Goal: Information Seeking & Learning: Learn about a topic

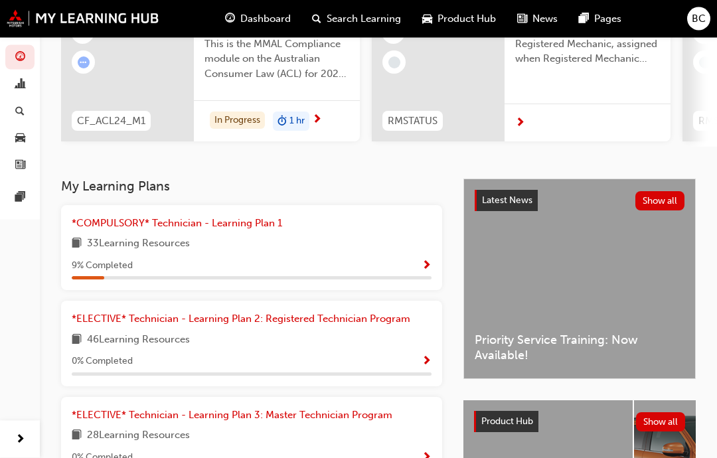
scroll to position [159, 0]
click at [392, 364] on div "0 % Completed" at bounding box center [252, 364] width 360 height 23
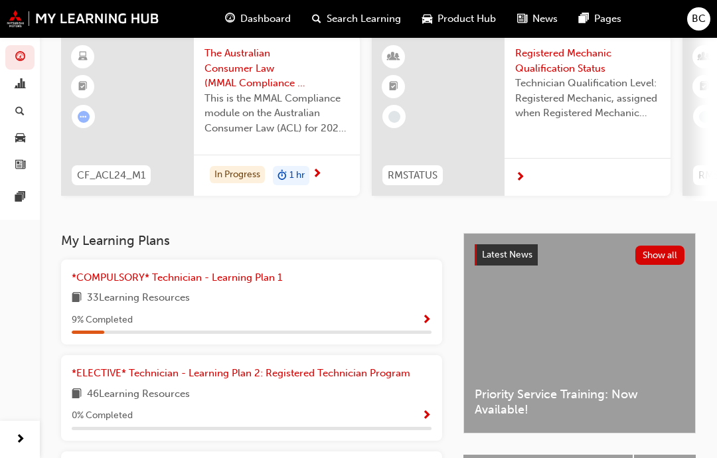
scroll to position [0, 0]
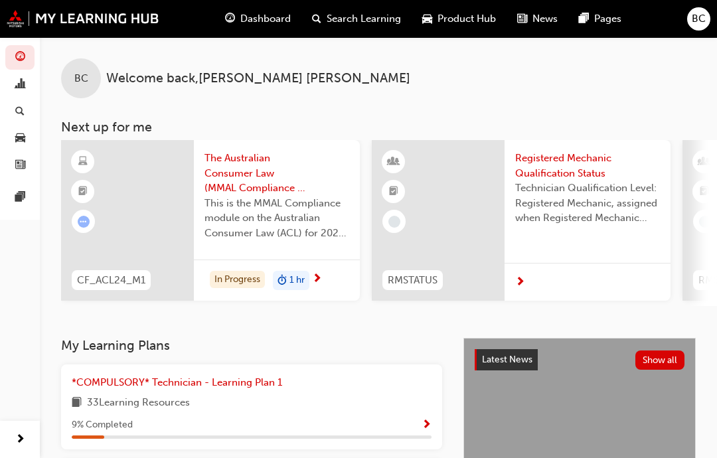
click at [441, 413] on div "*COMPULSORY* Technician - Learning Plan 1 33 Learning Resources 9 % Completed" at bounding box center [251, 407] width 381 height 86
click at [424, 420] on span "Show Progress" at bounding box center [427, 426] width 10 height 12
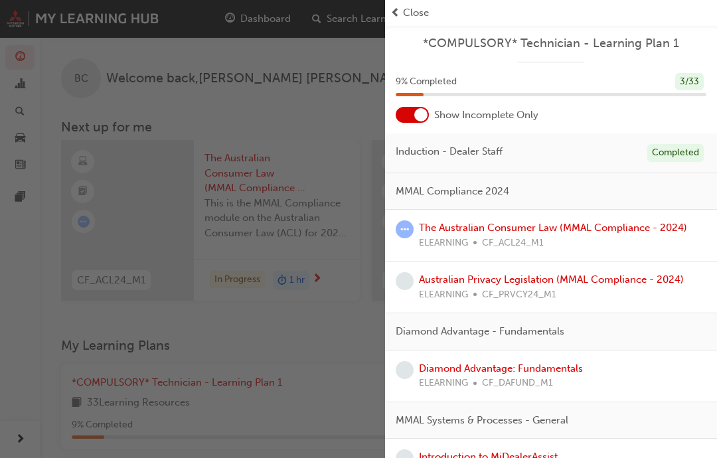
scroll to position [37, 0]
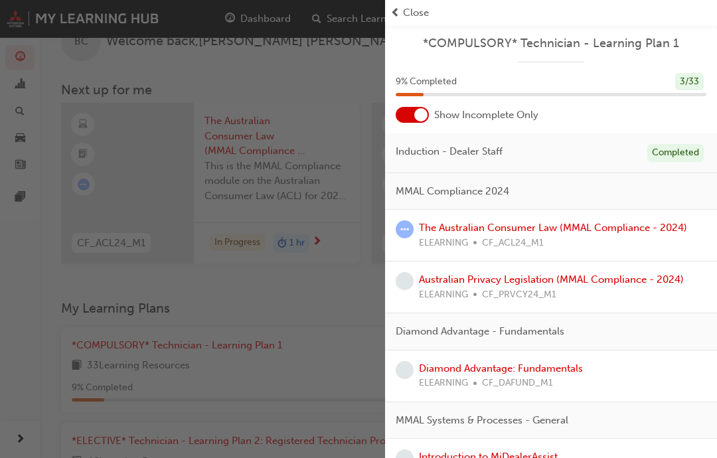
click at [627, 229] on link "The Australian Consumer Law (MMAL Compliance - 2024)" at bounding box center [553, 228] width 268 height 12
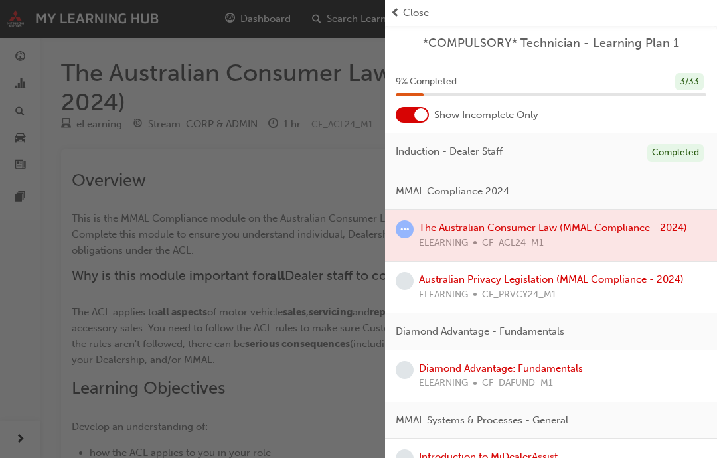
click at [623, 238] on div at bounding box center [551, 235] width 332 height 51
click at [619, 231] on div at bounding box center [551, 235] width 332 height 51
click at [412, 9] on span "Close" at bounding box center [416, 12] width 26 height 15
click at [396, 13] on span "prev-icon" at bounding box center [395, 12] width 10 height 15
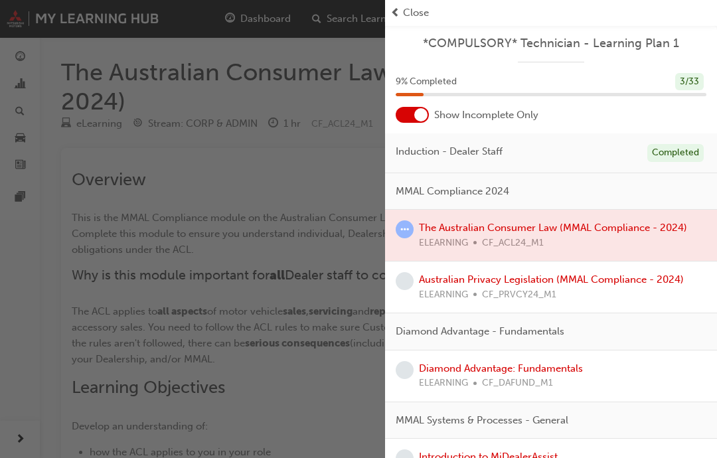
click at [422, 15] on span "Close" at bounding box center [416, 12] width 26 height 15
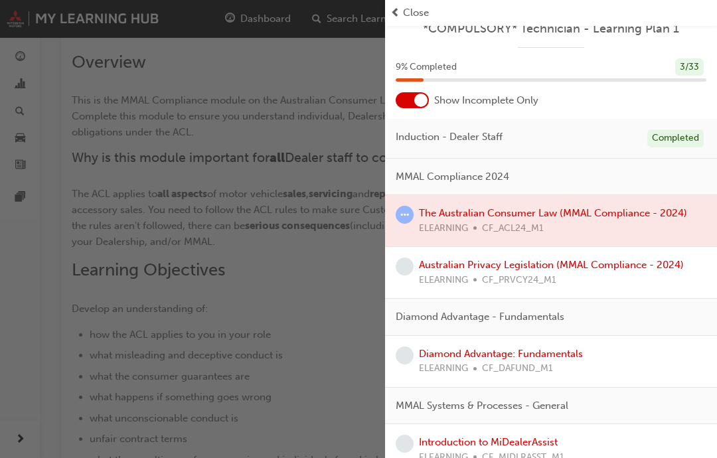
scroll to position [0, 0]
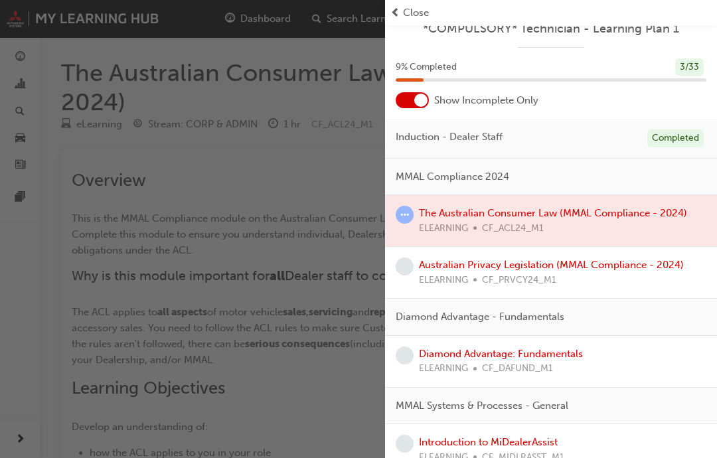
click at [325, 171] on div "button" at bounding box center [192, 229] width 385 height 458
click at [534, 215] on div at bounding box center [551, 220] width 332 height 51
click at [640, 213] on div at bounding box center [551, 220] width 332 height 51
click at [418, 9] on span "Close" at bounding box center [416, 12] width 26 height 15
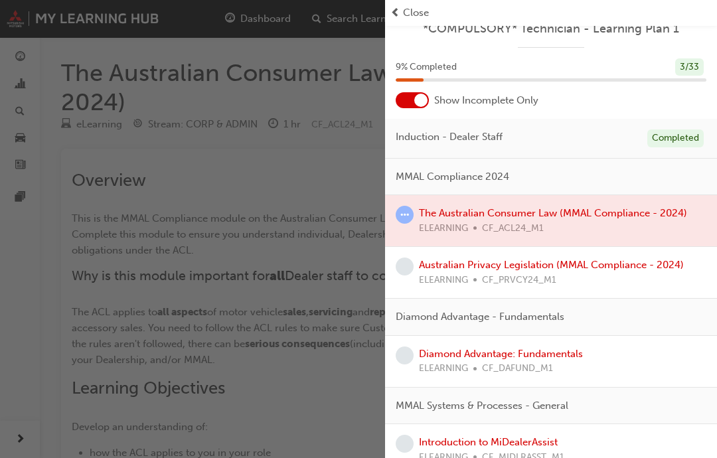
click at [414, 13] on span "Close" at bounding box center [416, 12] width 26 height 15
click at [280, 260] on div "button" at bounding box center [192, 229] width 385 height 458
click at [302, 402] on div "button" at bounding box center [192, 229] width 385 height 458
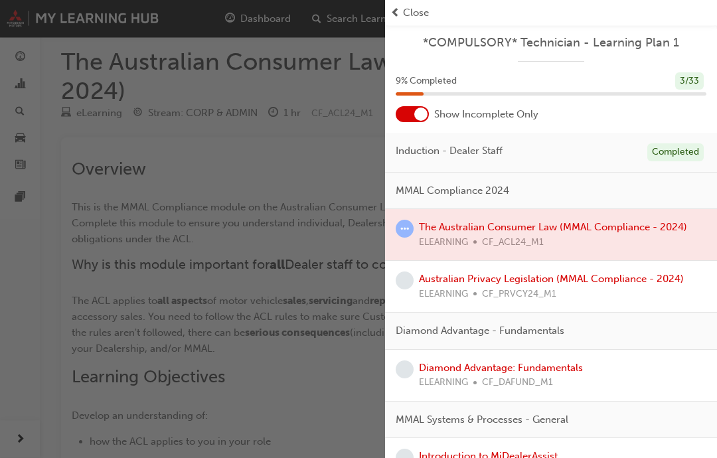
scroll to position [0, 0]
click at [327, 398] on div "button" at bounding box center [192, 229] width 385 height 458
click at [307, 206] on div "button" at bounding box center [192, 229] width 385 height 458
click at [276, 18] on div "button" at bounding box center [192, 229] width 385 height 458
click at [314, 131] on div "button" at bounding box center [192, 229] width 385 height 458
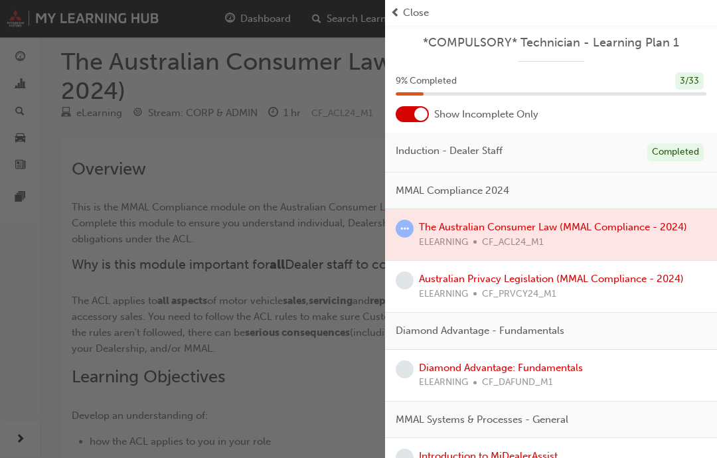
click at [427, 11] on span "Close" at bounding box center [416, 12] width 26 height 15
click at [414, 15] on span "Close" at bounding box center [416, 12] width 26 height 15
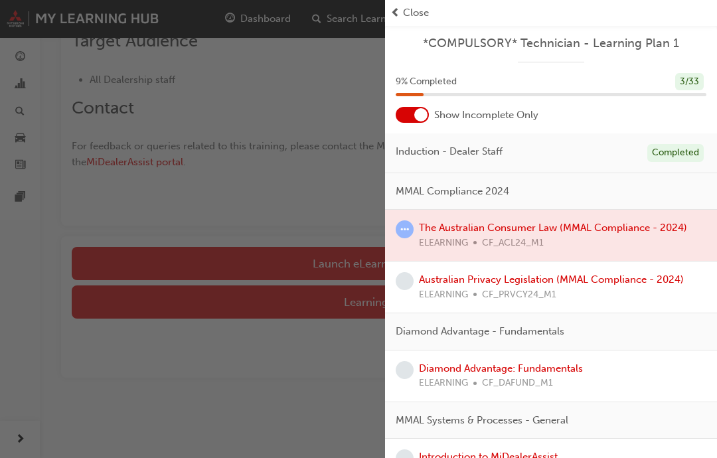
scroll to position [562, 0]
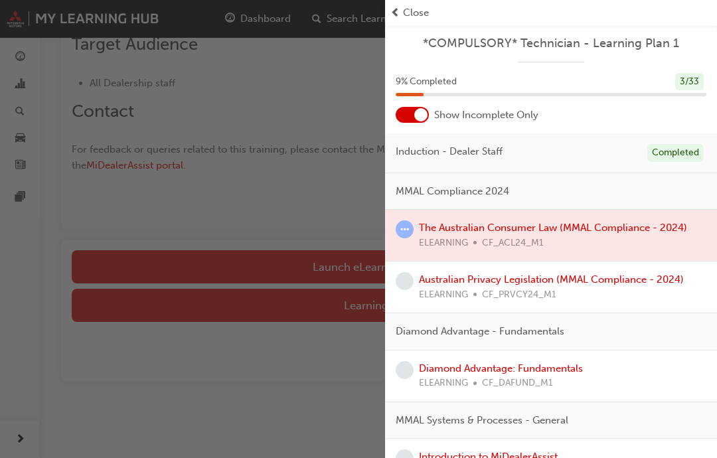
click at [355, 262] on div "button" at bounding box center [192, 229] width 385 height 458
click at [309, 264] on div "button" at bounding box center [192, 229] width 385 height 458
click at [500, 191] on span "MMAL Compliance 2024" at bounding box center [453, 191] width 114 height 15
click at [465, 194] on span "MMAL Compliance 2024" at bounding box center [453, 191] width 114 height 15
click at [600, 224] on div at bounding box center [551, 235] width 332 height 51
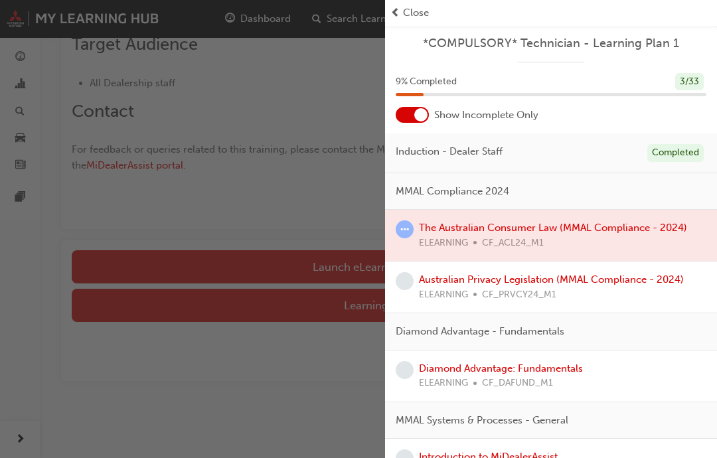
click at [541, 237] on div at bounding box center [551, 235] width 332 height 51
click at [545, 235] on div at bounding box center [551, 235] width 332 height 51
click at [502, 232] on div at bounding box center [551, 235] width 332 height 51
click at [493, 229] on div at bounding box center [551, 235] width 332 height 51
click at [492, 228] on div at bounding box center [551, 235] width 332 height 51
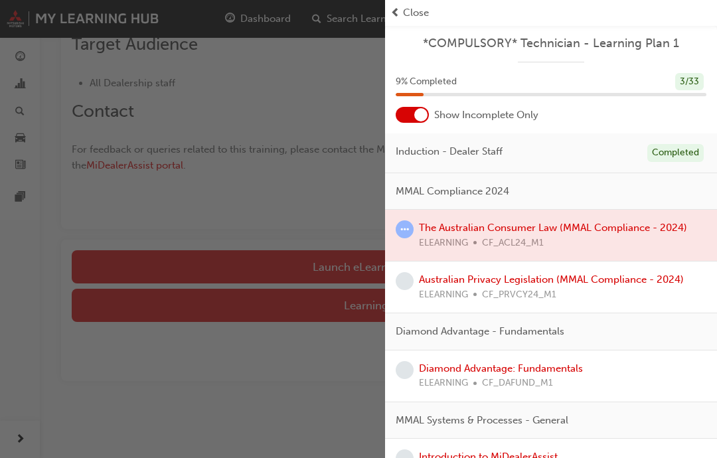
click at [502, 230] on div at bounding box center [551, 235] width 332 height 51
click at [562, 234] on div at bounding box center [551, 235] width 332 height 51
click at [548, 281] on link "Australian Privacy Legislation (MMAL Compliance - 2024)" at bounding box center [551, 280] width 265 height 12
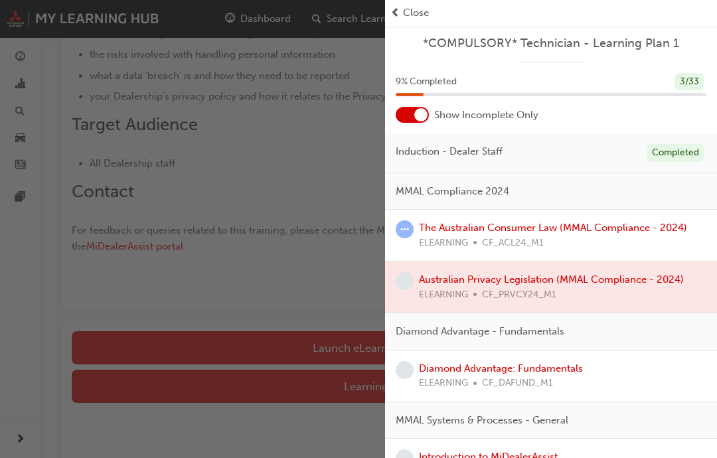
click at [569, 246] on div "ELEARNING CF_ACL24_M1" at bounding box center [553, 243] width 268 height 15
click at [563, 230] on link "The Australian Consumer Law (MMAL Compliance - 2024)" at bounding box center [553, 228] width 268 height 12
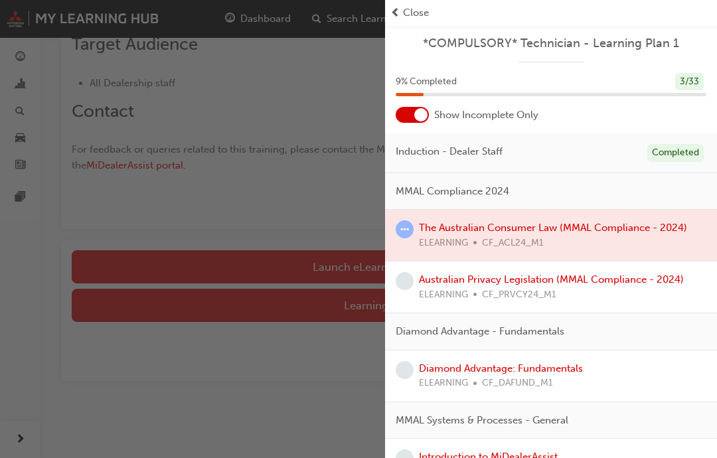
click at [331, 262] on div "button" at bounding box center [192, 229] width 385 height 458
click at [293, 294] on div "button" at bounding box center [192, 229] width 385 height 458
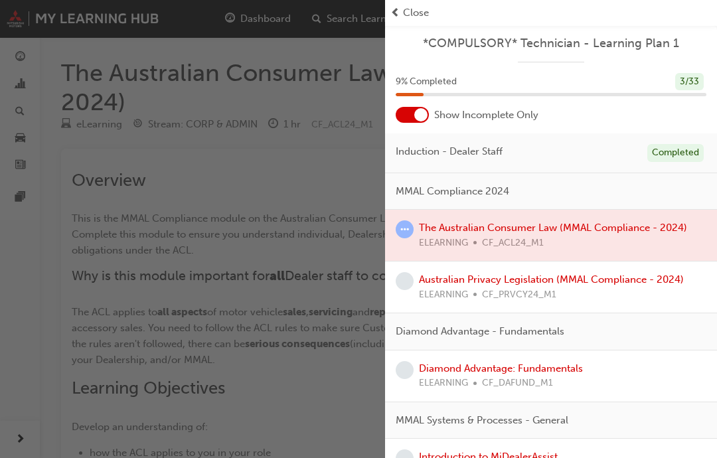
click at [22, 437] on div "button" at bounding box center [192, 229] width 385 height 458
click at [37, 350] on div "button" at bounding box center [192, 229] width 385 height 458
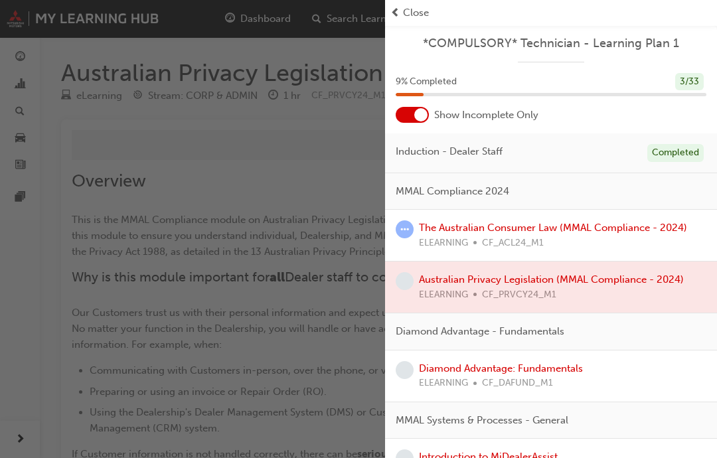
scroll to position [562, 0]
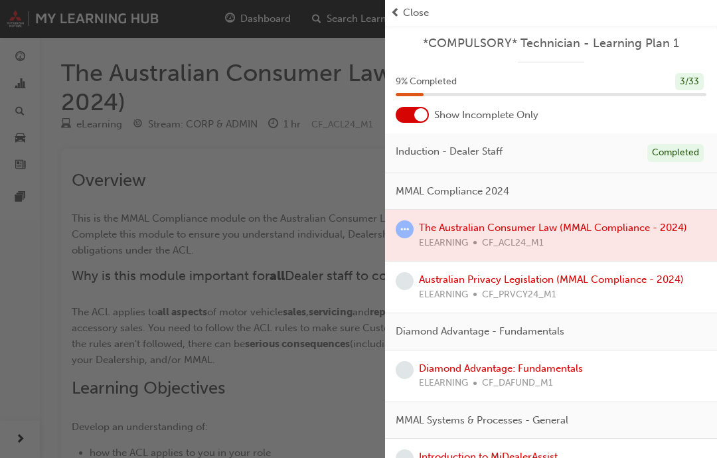
click at [412, 6] on span "Close" at bounding box center [416, 12] width 26 height 15
click at [415, 16] on span "Close" at bounding box center [416, 12] width 26 height 15
click at [412, 18] on span "Close" at bounding box center [416, 12] width 26 height 15
click at [418, 19] on span "Close" at bounding box center [416, 12] width 26 height 15
click at [669, 228] on div at bounding box center [551, 235] width 332 height 51
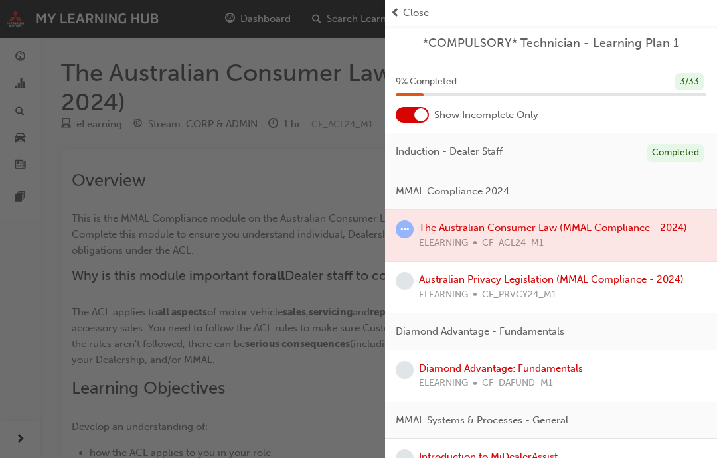
click at [669, 227] on div at bounding box center [551, 235] width 332 height 51
click at [649, 282] on link "Australian Privacy Legislation (MMAL Compliance - 2024)" at bounding box center [551, 280] width 265 height 12
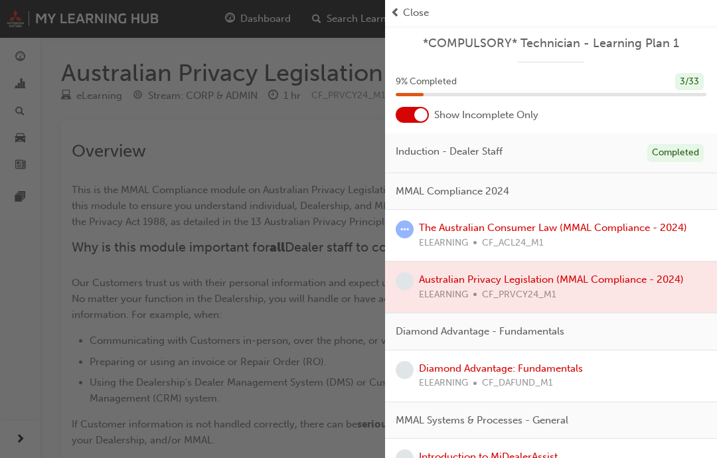
click at [629, 232] on link "The Australian Consumer Law (MMAL Compliance - 2024)" at bounding box center [553, 228] width 268 height 12
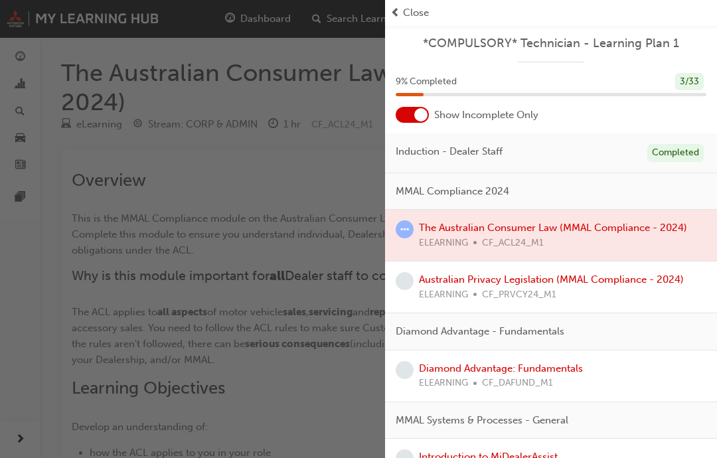
click at [275, 250] on div "button" at bounding box center [192, 229] width 385 height 458
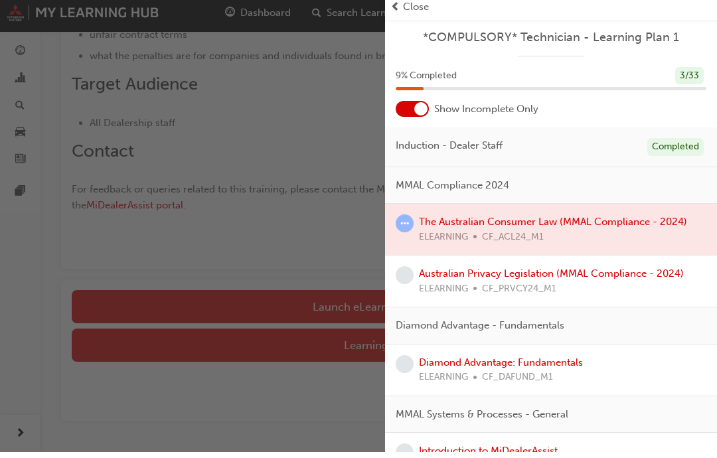
scroll to position [517, 0]
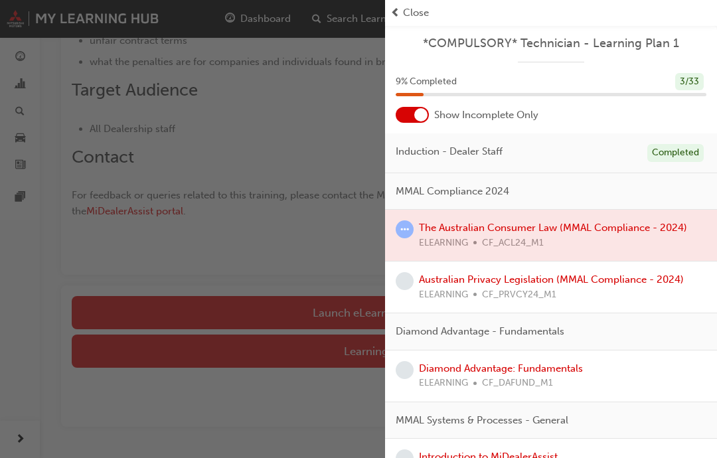
click at [276, 353] on div "button" at bounding box center [192, 229] width 385 height 458
click at [311, 302] on div "button" at bounding box center [192, 229] width 385 height 458
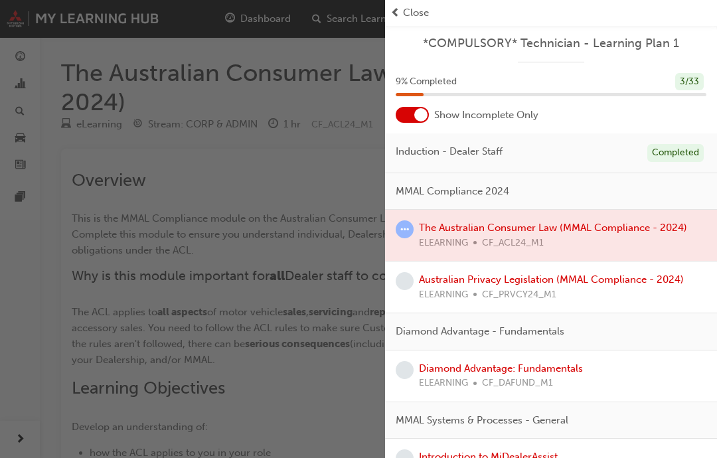
click at [405, 220] on span "learningRecordVerb_ATTEMPT-icon" at bounding box center [405, 229] width 18 height 18
click at [409, 229] on span "learningRecordVerb_ATTEMPT-icon" at bounding box center [405, 229] width 18 height 18
click at [629, 232] on div at bounding box center [551, 235] width 332 height 51
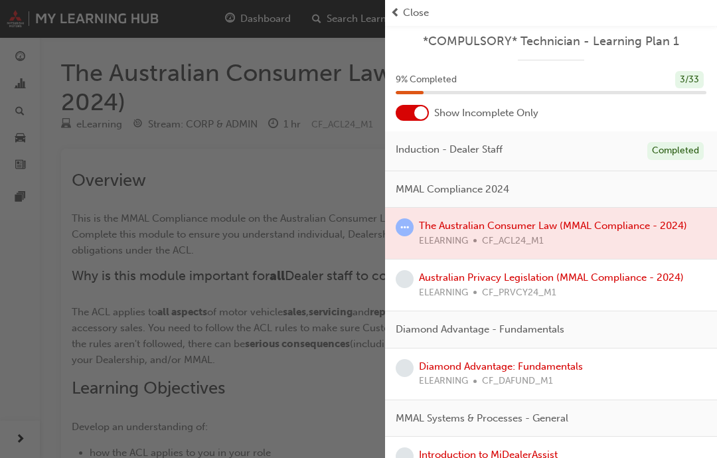
click at [414, 13] on span "Close" at bounding box center [416, 12] width 26 height 15
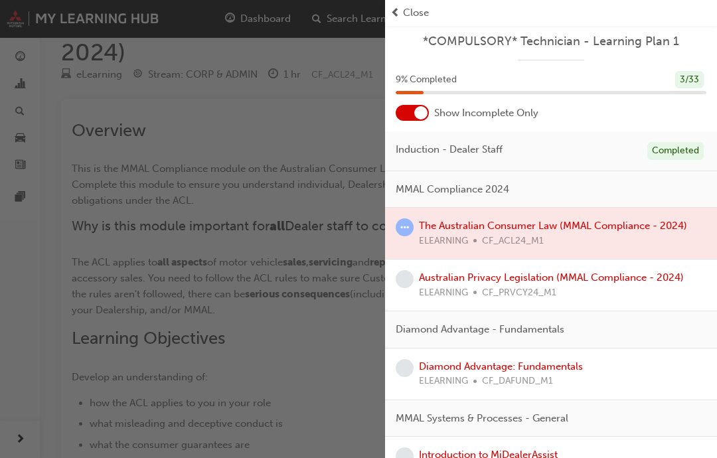
scroll to position [54, 0]
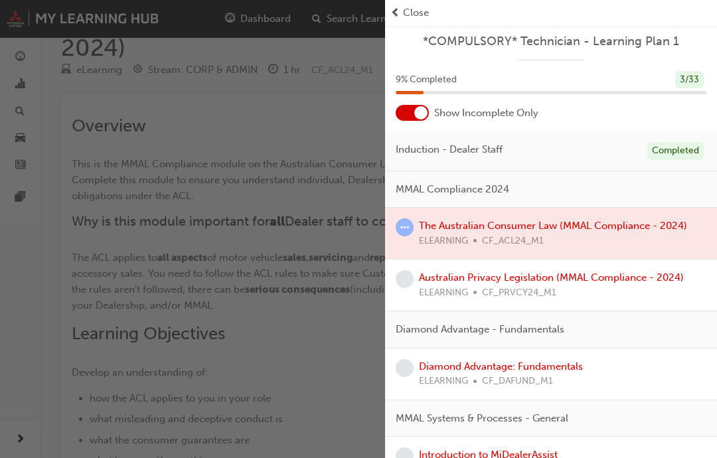
click at [403, 8] on span "Close" at bounding box center [416, 12] width 26 height 15
click at [405, 10] on span "Close" at bounding box center [416, 12] width 26 height 15
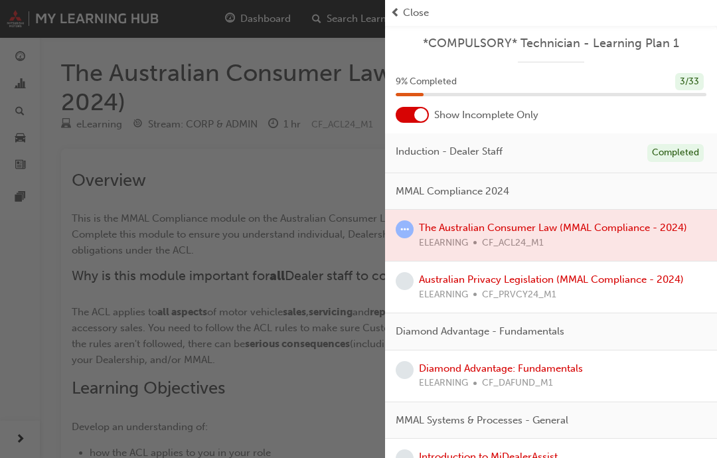
click at [409, 8] on span "Close" at bounding box center [416, 12] width 26 height 15
click at [415, 16] on span "Close" at bounding box center [416, 12] width 26 height 15
click at [414, 16] on span "Close" at bounding box center [416, 12] width 26 height 15
click at [410, 8] on span "Close" at bounding box center [416, 12] width 26 height 15
click at [410, 7] on span "Close" at bounding box center [416, 12] width 26 height 15
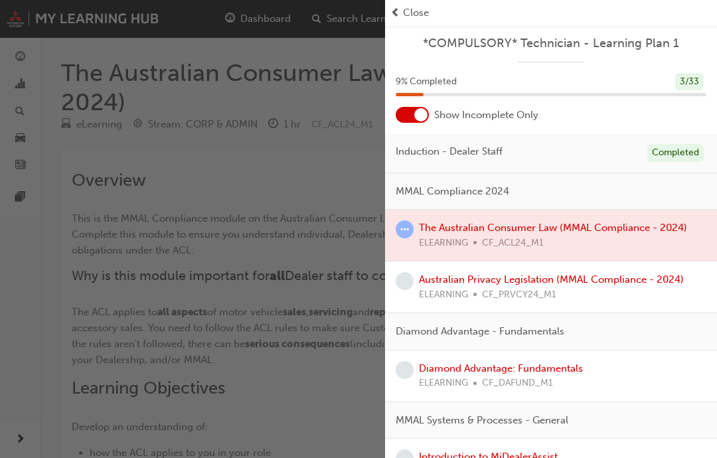
click at [411, 8] on span "Close" at bounding box center [416, 12] width 26 height 15
click at [410, 7] on span "Close" at bounding box center [416, 12] width 26 height 15
click at [416, 7] on span "Close" at bounding box center [416, 12] width 26 height 15
click at [414, 9] on span "Close" at bounding box center [416, 12] width 26 height 15
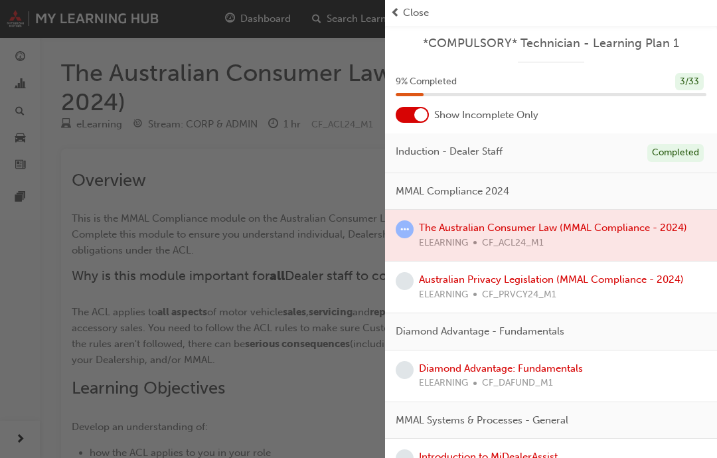
click at [495, 222] on div at bounding box center [551, 235] width 332 height 51
click at [566, 238] on div at bounding box center [551, 235] width 332 height 51
click at [572, 234] on div at bounding box center [551, 235] width 332 height 51
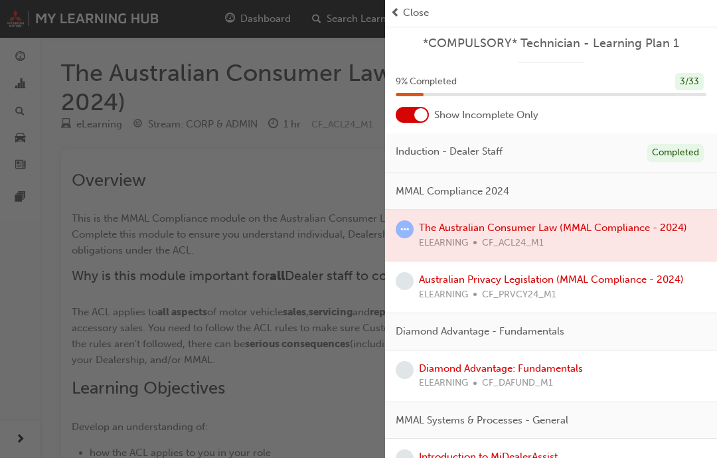
click at [406, 98] on div "9 % Completed 3 / 33" at bounding box center [551, 90] width 332 height 35
click at [406, 97] on div "9 % Completed 3 / 33" at bounding box center [551, 90] width 332 height 35
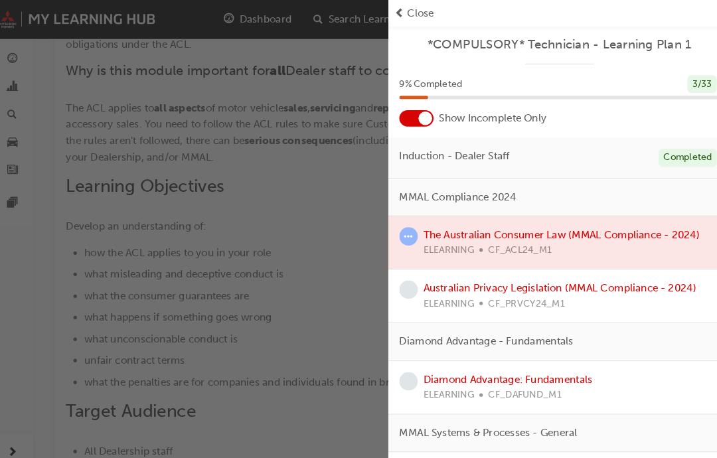
scroll to position [206, 0]
click at [412, 107] on div at bounding box center [412, 115] width 33 height 16
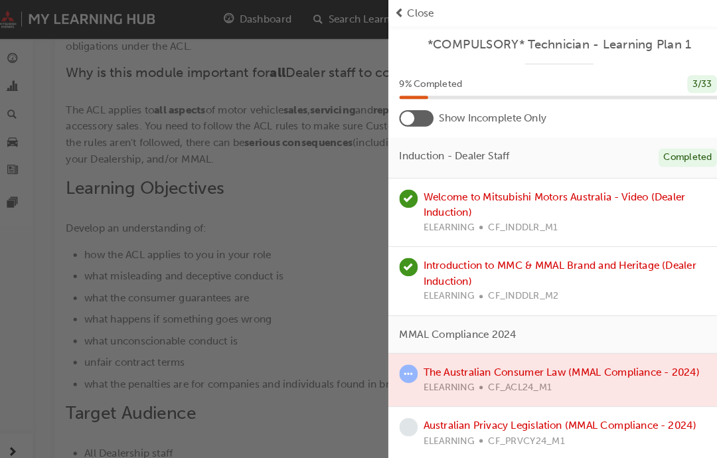
click at [413, 109] on div at bounding box center [412, 115] width 33 height 16
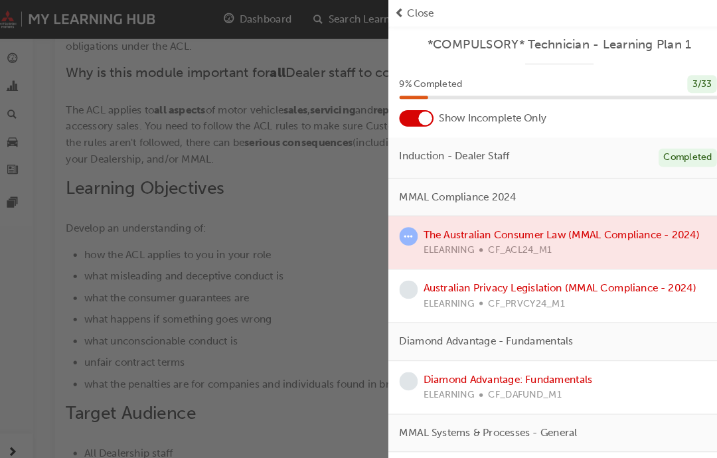
click at [415, 120] on div at bounding box center [420, 114] width 13 height 13
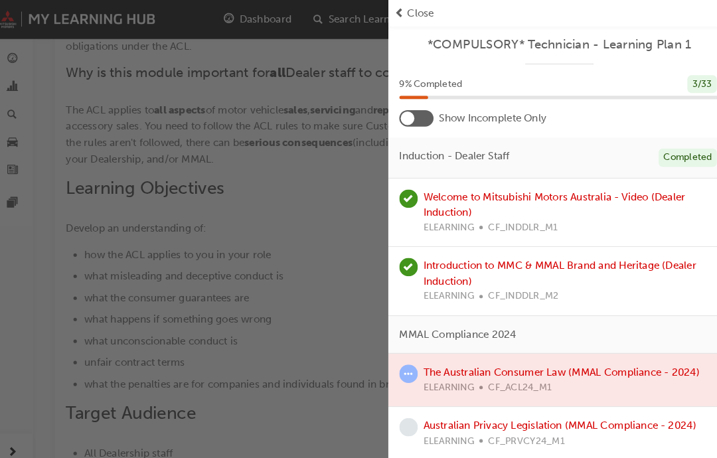
click at [403, 18] on span "Close" at bounding box center [416, 12] width 26 height 15
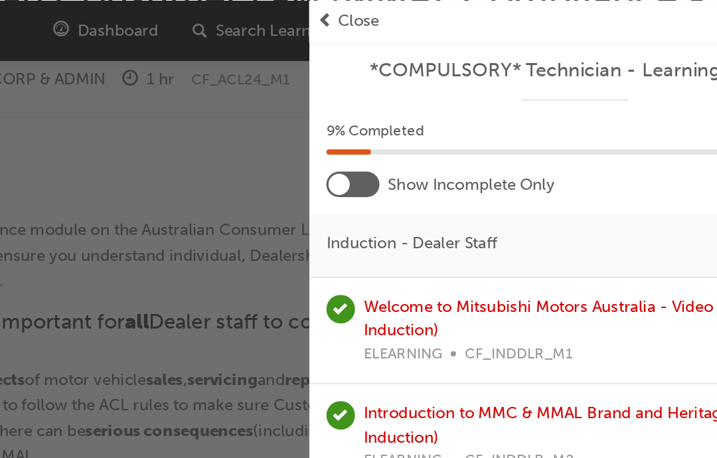
click at [403, 7] on span "Close" at bounding box center [416, 12] width 26 height 15
click at [385, 1] on div "Close" at bounding box center [551, 13] width 332 height 26
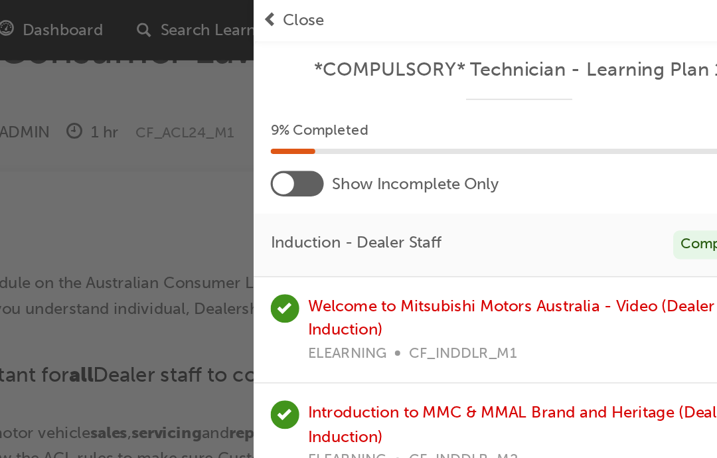
scroll to position [35, 0]
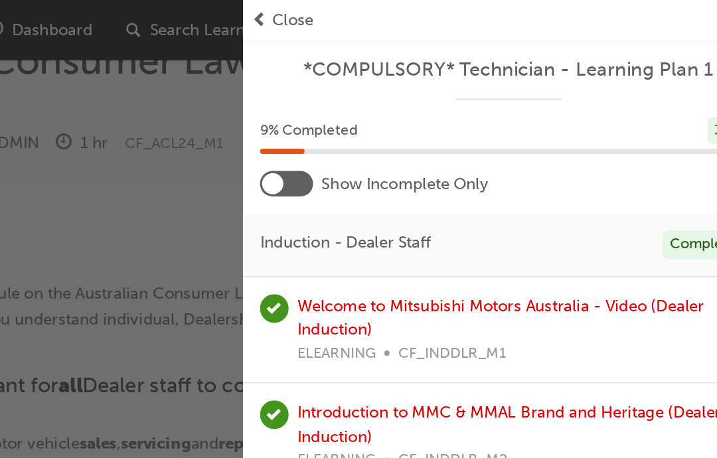
click at [390, 12] on div "Close" at bounding box center [550, 12] width 321 height 15
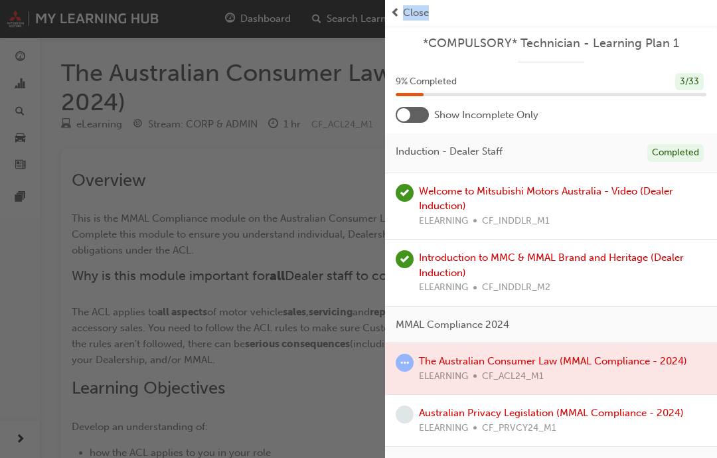
scroll to position [0, 0]
click at [358, 274] on div "button" at bounding box center [192, 229] width 385 height 458
click at [398, 8] on span "prev-icon" at bounding box center [395, 12] width 10 height 15
click at [402, 7] on div "Close" at bounding box center [550, 12] width 321 height 15
click at [398, 7] on span "prev-icon" at bounding box center [395, 12] width 10 height 15
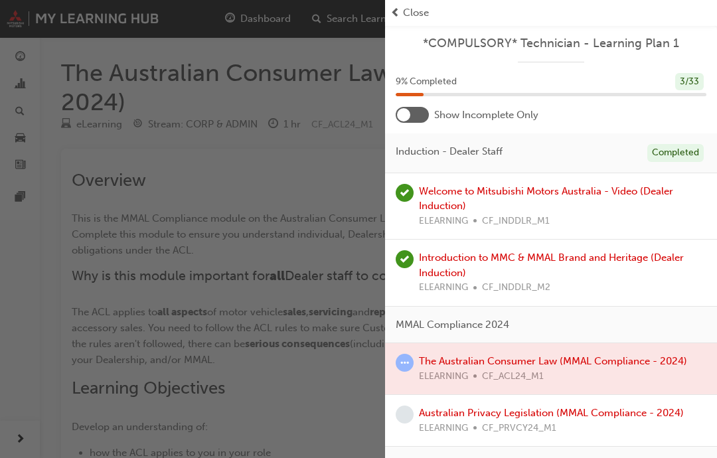
click at [333, 185] on div "button" at bounding box center [192, 229] width 385 height 458
click at [378, 163] on div "button" at bounding box center [192, 229] width 385 height 458
click at [372, 101] on div "button" at bounding box center [192, 229] width 385 height 458
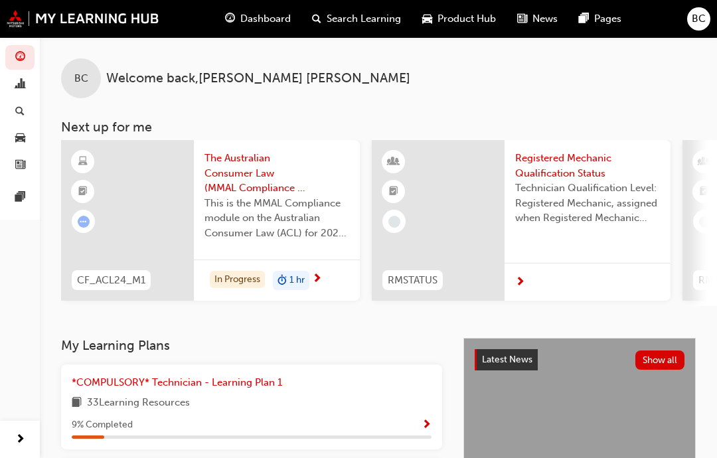
click at [427, 420] on span "Show Progress" at bounding box center [427, 426] width 10 height 12
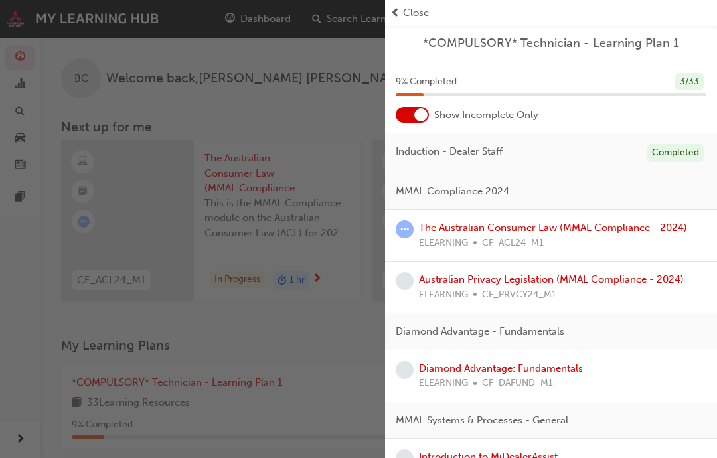
click at [453, 222] on link "The Australian Consumer Law (MMAL Compliance - 2024)" at bounding box center [553, 228] width 268 height 12
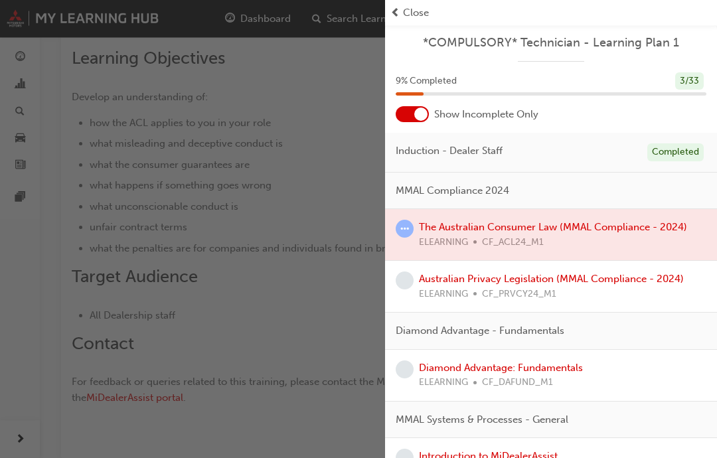
scroll to position [517, 0]
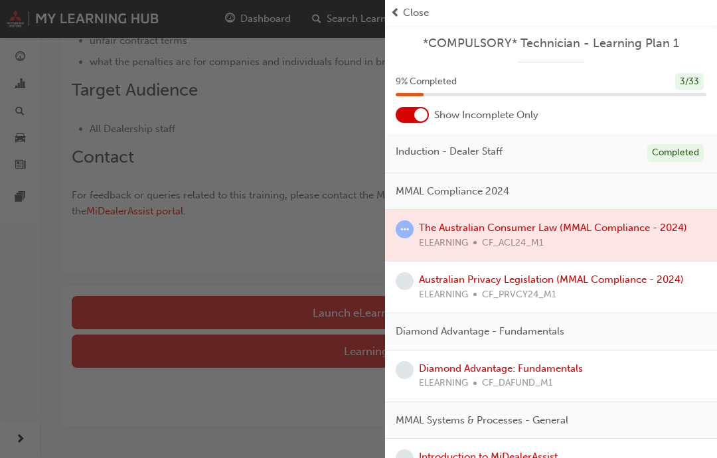
click at [411, 7] on span "Close" at bounding box center [416, 12] width 26 height 15
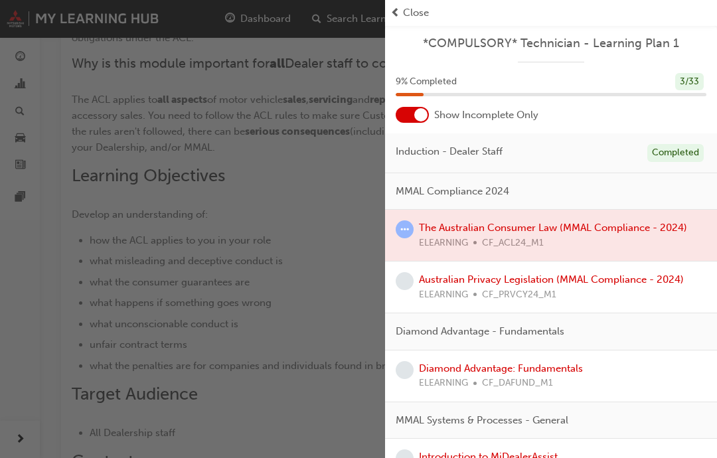
scroll to position [0, 0]
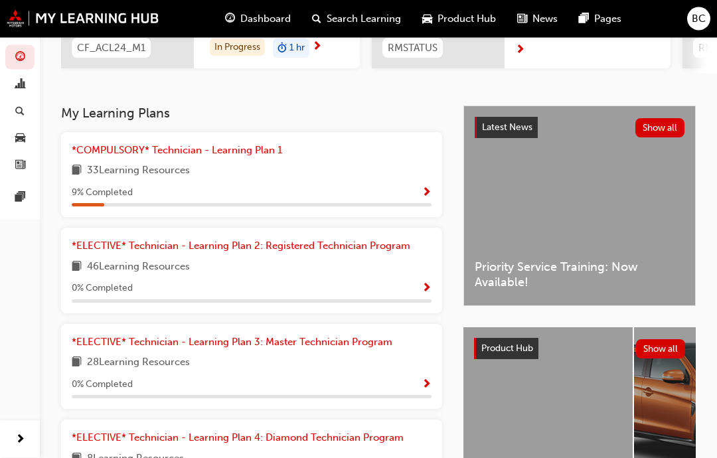
scroll to position [234, 0]
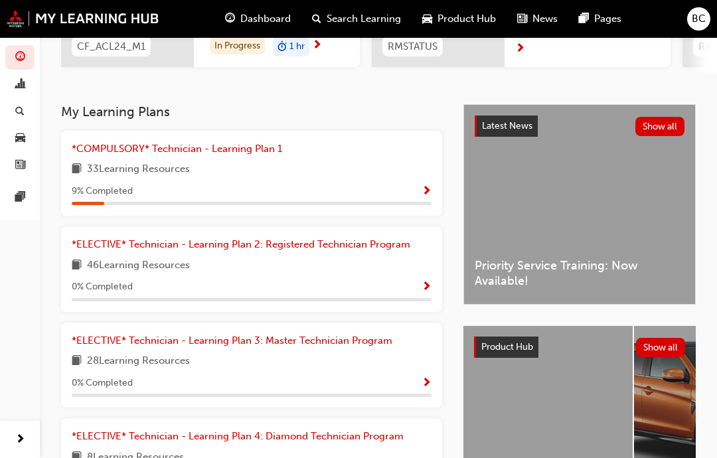
click at [236, 183] on div "9 % Completed" at bounding box center [252, 191] width 360 height 17
click at [210, 153] on link "*COMPULSORY* Technician - Learning Plan 1" at bounding box center [180, 148] width 216 height 15
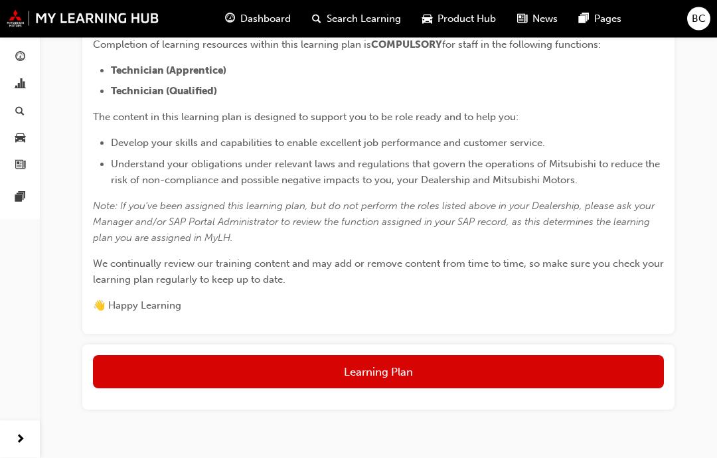
scroll to position [327, 0]
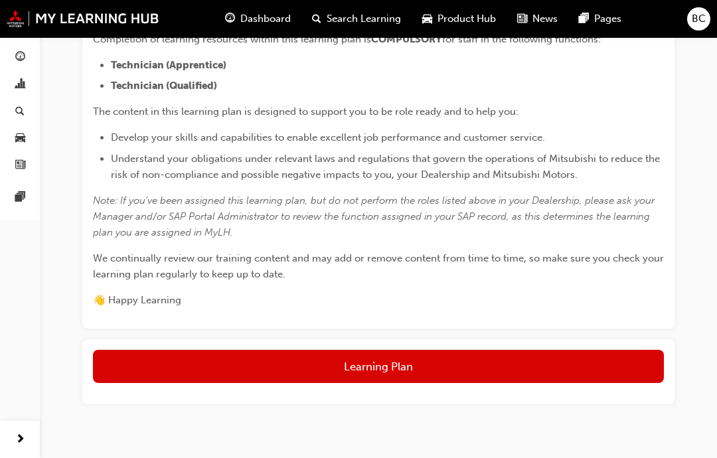
click at [434, 370] on button "Learning Plan" at bounding box center [378, 366] width 571 height 33
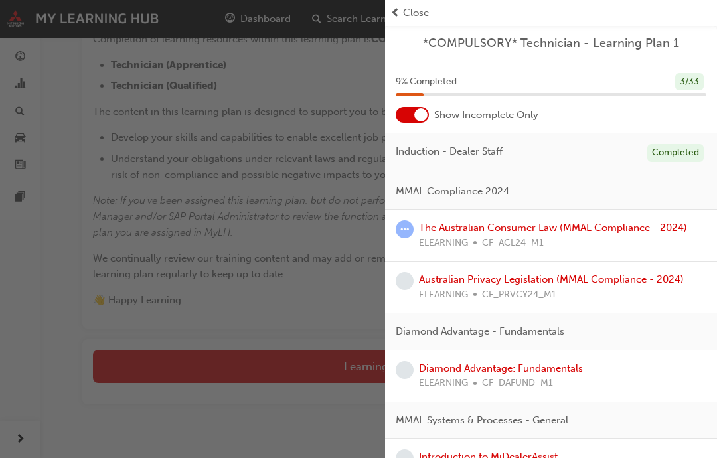
click at [534, 206] on div "MMAL Compliance 2024" at bounding box center [551, 191] width 332 height 37
click at [533, 206] on div "MMAL Compliance 2024" at bounding box center [551, 191] width 332 height 37
click at [615, 223] on link "The Australian Consumer Law (MMAL Compliance - 2024)" at bounding box center [553, 228] width 268 height 12
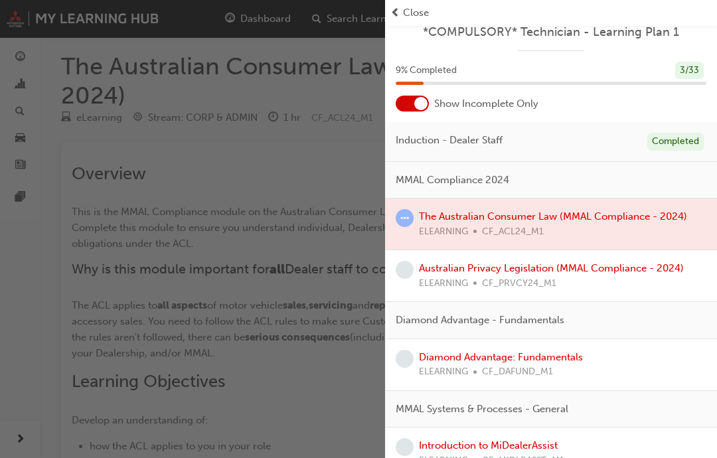
scroll to position [12, 0]
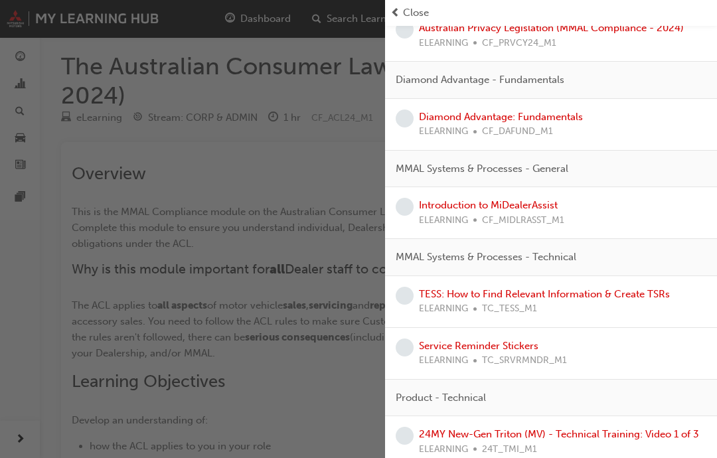
click at [348, 189] on div "button" at bounding box center [192, 229] width 385 height 458
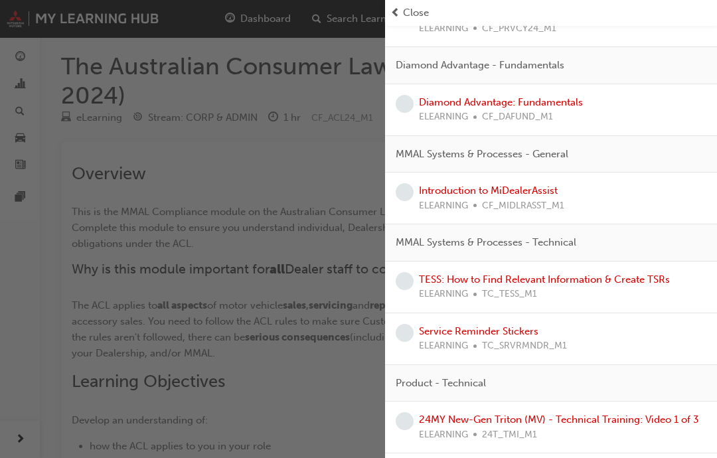
click at [370, 166] on div "button" at bounding box center [192, 229] width 385 height 458
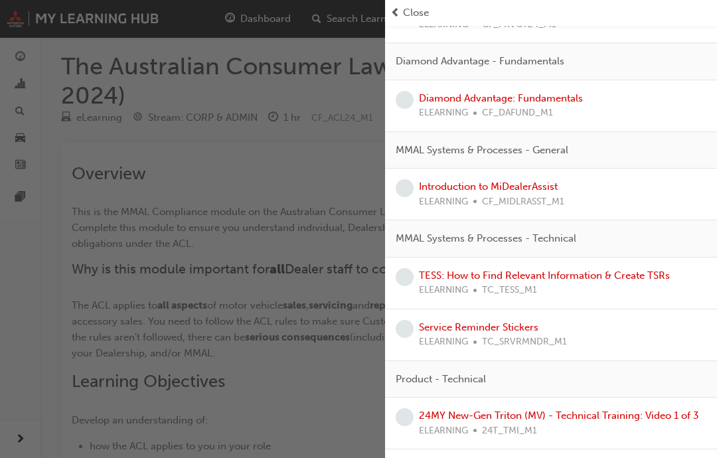
click at [362, 159] on div "button" at bounding box center [192, 229] width 385 height 458
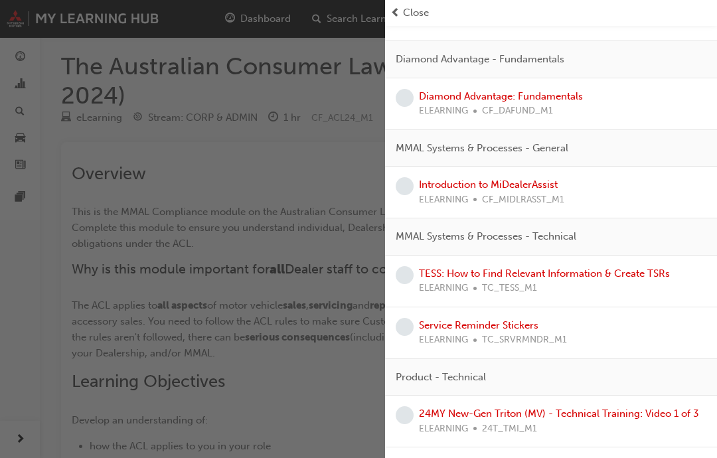
click at [361, 159] on div "button" at bounding box center [192, 229] width 385 height 458
click at [365, 135] on div "button" at bounding box center [192, 229] width 385 height 458
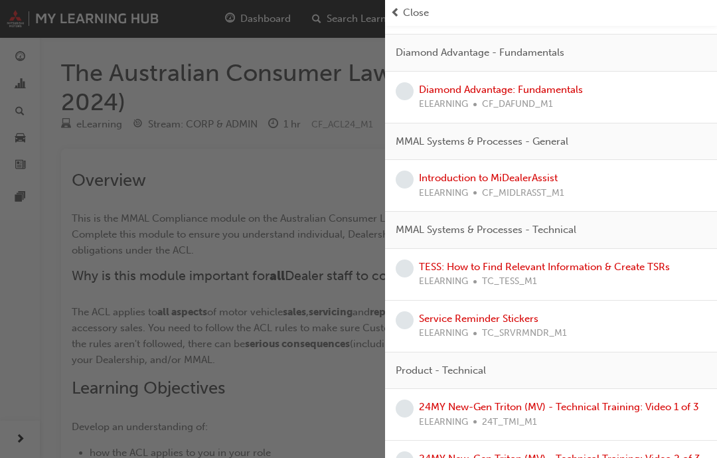
scroll to position [280, 0]
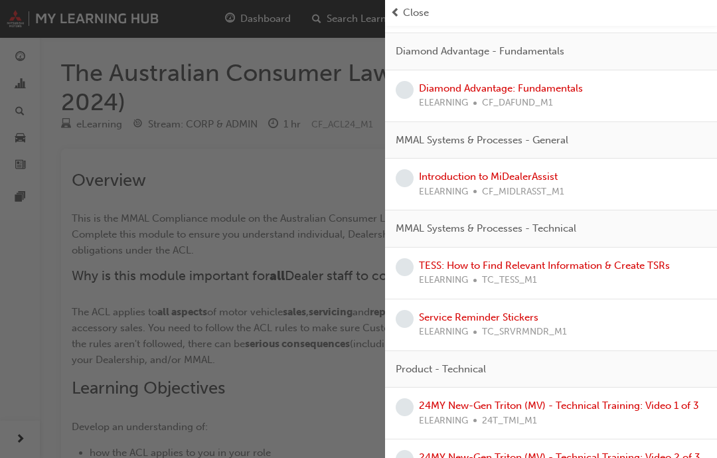
click at [384, 157] on div "button" at bounding box center [192, 229] width 385 height 458
click at [391, 163] on div "Introduction to MiDealerAssist ELEARNING CF_MIDLRASST_M1" at bounding box center [551, 185] width 332 height 52
click at [673, 46] on div "Diamond Advantage - Fundamentals" at bounding box center [551, 51] width 332 height 37
click at [675, 82] on div "Diamond Advantage: Fundamentals ELEARNING CF_DAFUND_M1" at bounding box center [551, 95] width 311 height 30
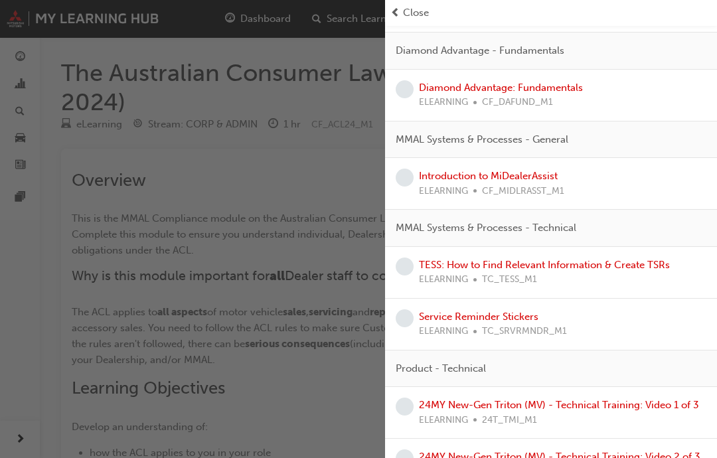
click at [368, 256] on div "button" at bounding box center [192, 229] width 385 height 458
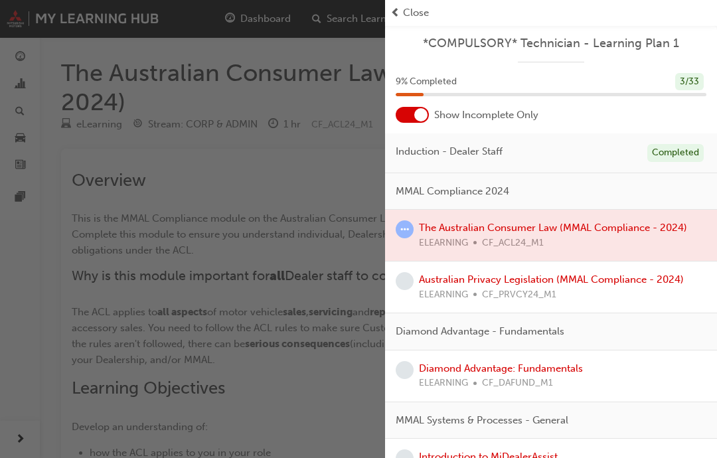
click at [426, 117] on div at bounding box center [420, 114] width 13 height 13
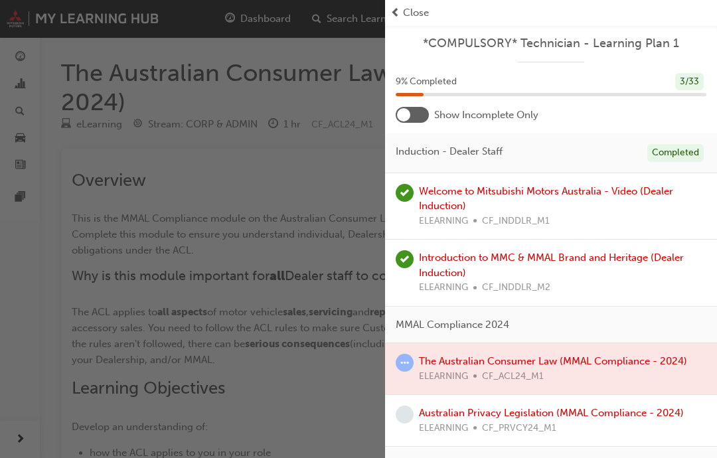
click at [400, 119] on div at bounding box center [403, 114] width 13 height 13
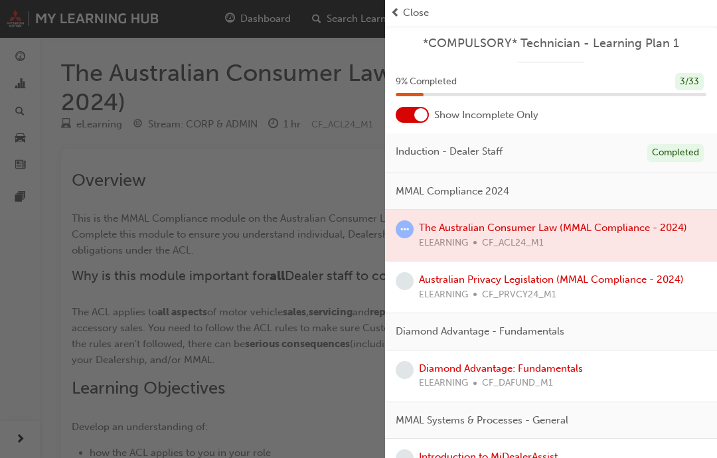
click at [529, 229] on div at bounding box center [551, 235] width 332 height 51
click at [522, 230] on div at bounding box center [551, 235] width 332 height 51
click at [493, 238] on div at bounding box center [551, 235] width 332 height 51
click at [543, 246] on div at bounding box center [551, 235] width 332 height 51
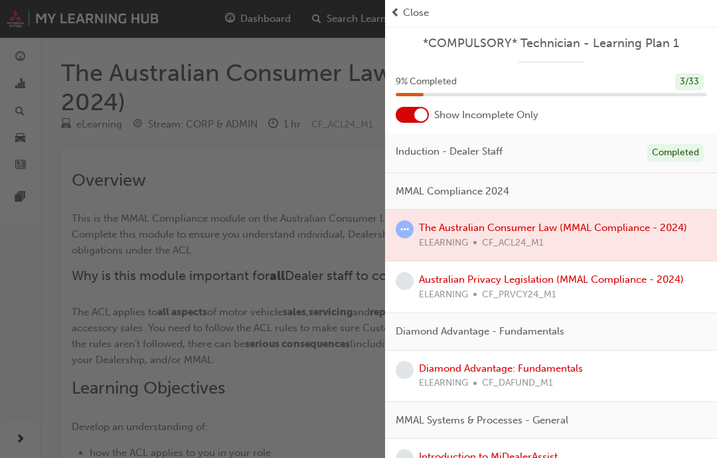
click at [698, 76] on div "3 / 33" at bounding box center [689, 82] width 29 height 18
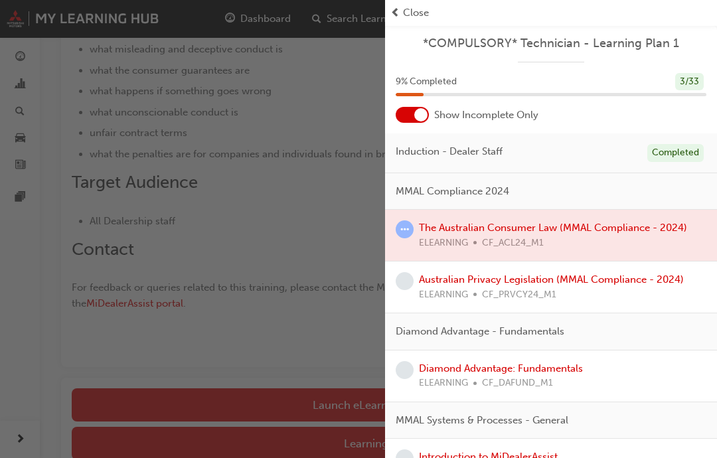
scroll to position [517, 0]
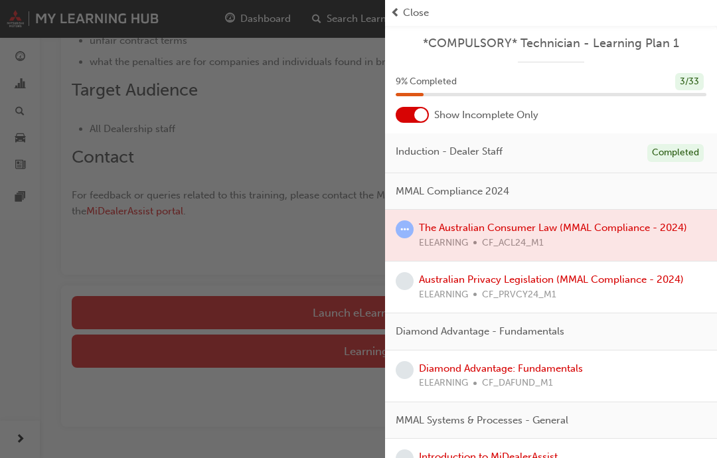
click at [337, 303] on div "button" at bounding box center [192, 229] width 385 height 458
click at [284, 307] on div "button" at bounding box center [192, 229] width 385 height 458
click at [335, 350] on div "button" at bounding box center [192, 229] width 385 height 458
click at [20, 50] on div "button" at bounding box center [192, 229] width 385 height 458
click at [28, 76] on div "button" at bounding box center [192, 229] width 385 height 458
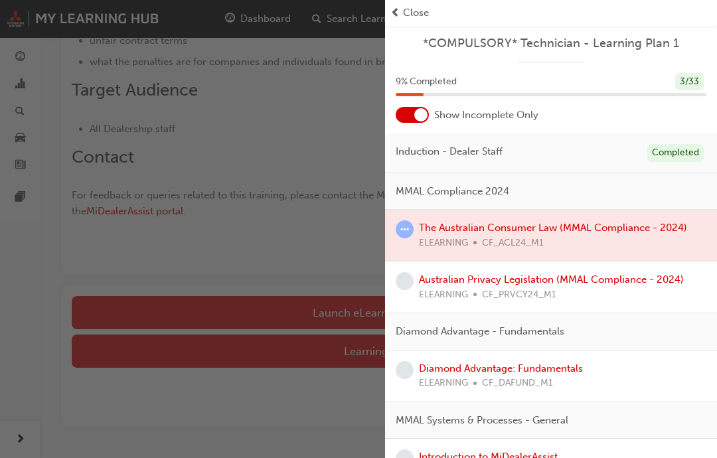
click at [22, 137] on div "button" at bounding box center [192, 229] width 385 height 458
click at [25, 165] on div "button" at bounding box center [192, 229] width 385 height 458
click at [30, 199] on div "button" at bounding box center [192, 229] width 385 height 458
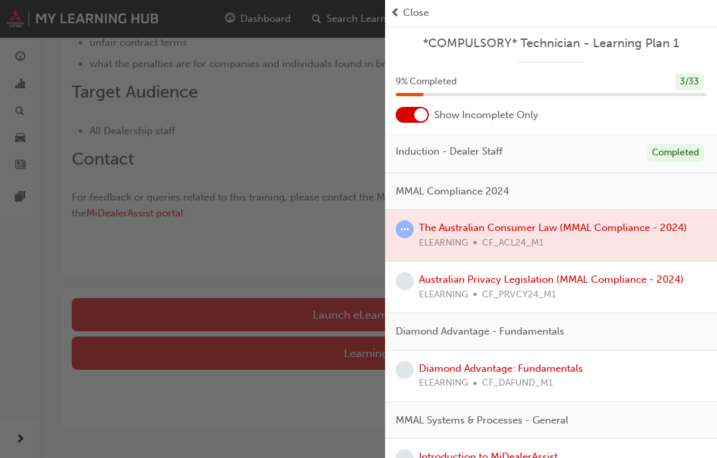
click at [704, 388] on div "Diamond Advantage: Fundamentals ELEARNING CF_DAFUND_M1" at bounding box center [551, 377] width 332 height 52
click at [342, 23] on div "button" at bounding box center [192, 229] width 385 height 458
click at [270, 21] on div "button" at bounding box center [192, 229] width 385 height 458
click at [291, 19] on div "button" at bounding box center [192, 229] width 385 height 458
click at [9, 18] on div "button" at bounding box center [192, 229] width 385 height 458
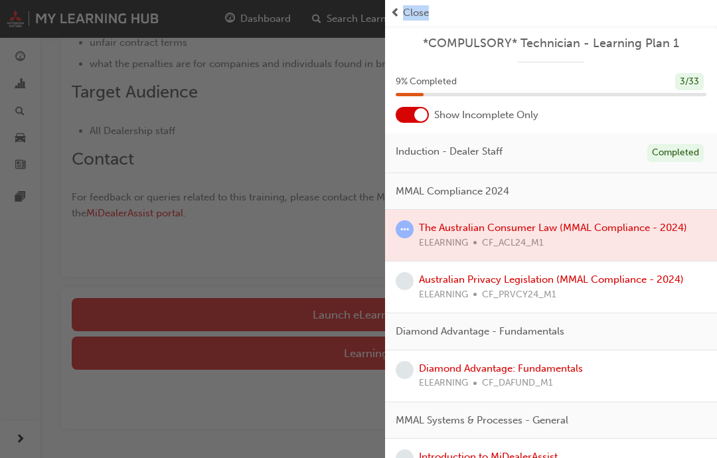
click at [502, 13] on div "Close" at bounding box center [550, 12] width 321 height 15
click at [401, 19] on div "Close" at bounding box center [550, 12] width 321 height 15
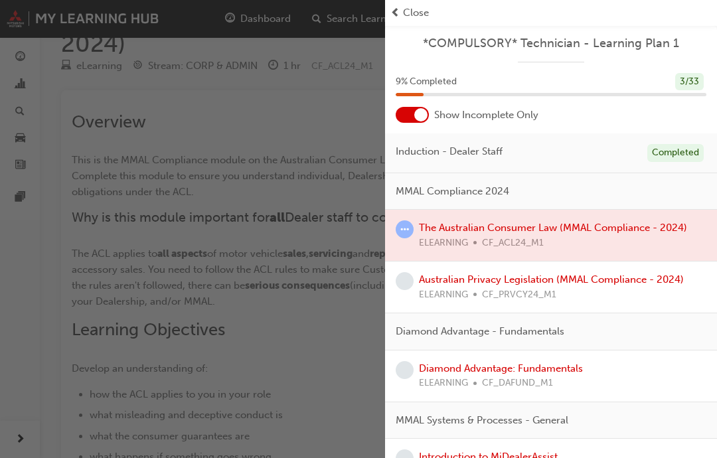
scroll to position [0, 0]
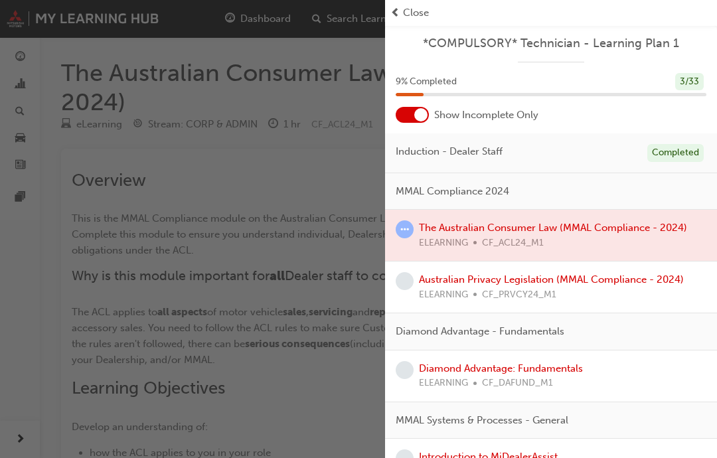
click at [653, 380] on div "Diamond Advantage: Fundamentals ELEARNING CF_DAFUND_M1" at bounding box center [551, 376] width 311 height 30
click at [409, 108] on div at bounding box center [412, 115] width 33 height 16
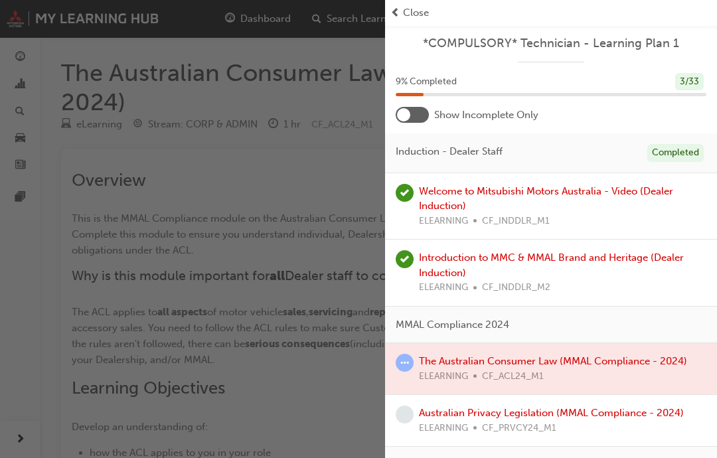
click at [397, 10] on span "prev-icon" at bounding box center [395, 12] width 10 height 15
click at [338, 96] on div "button" at bounding box center [192, 229] width 385 height 458
click at [89, 51] on div "button" at bounding box center [192, 229] width 385 height 458
click at [440, 114] on span "Show Incomplete Only" at bounding box center [486, 115] width 104 height 15
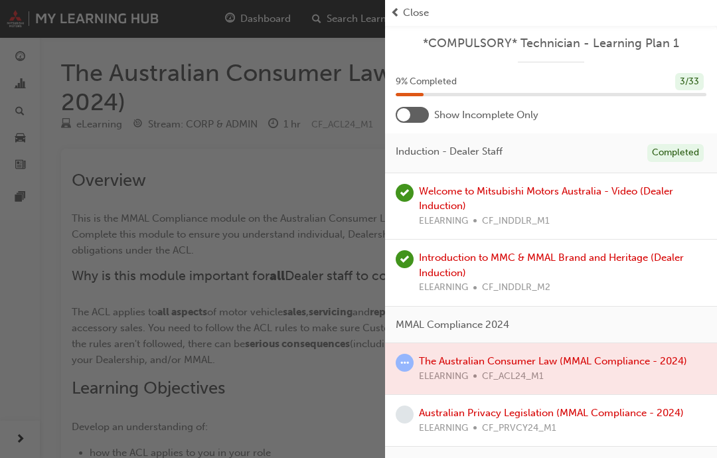
click at [428, 116] on div at bounding box center [412, 115] width 33 height 16
click at [420, 114] on div at bounding box center [412, 115] width 33 height 16
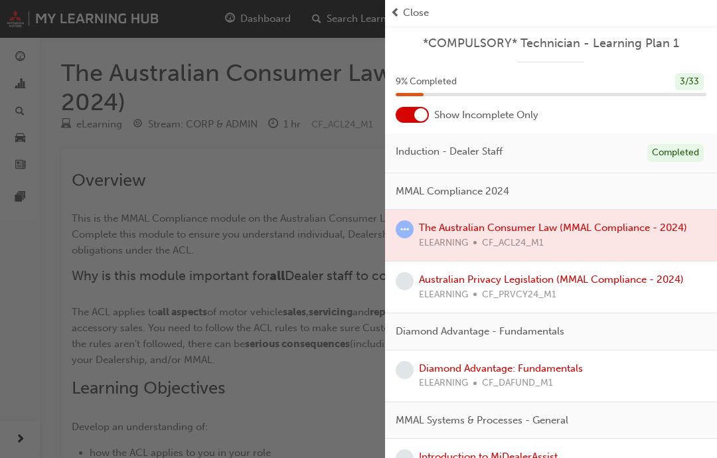
click at [411, 120] on div at bounding box center [412, 115] width 33 height 16
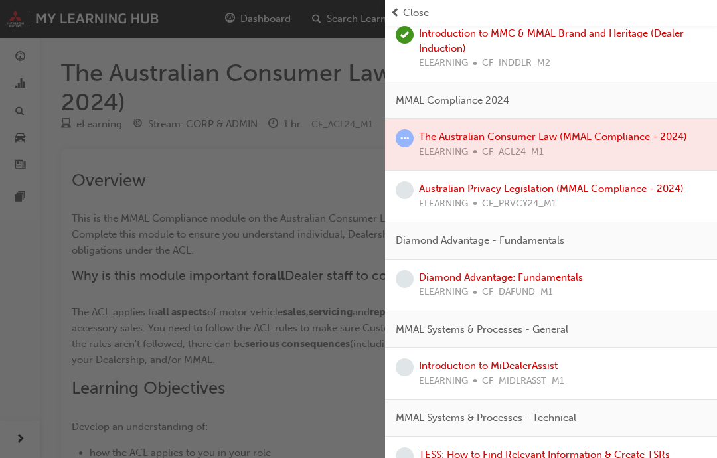
scroll to position [232, 0]
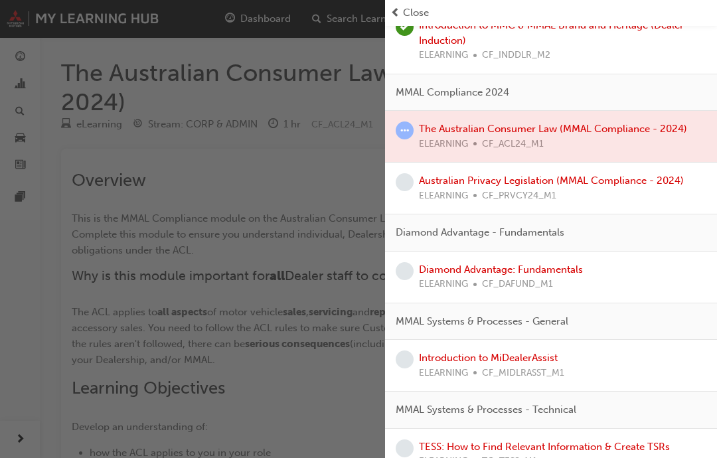
click at [603, 119] on div at bounding box center [551, 136] width 332 height 51
click at [598, 123] on div at bounding box center [551, 136] width 332 height 51
click at [564, 179] on link "Australian Privacy Legislation (MMAL Compliance - 2024)" at bounding box center [551, 181] width 265 height 12
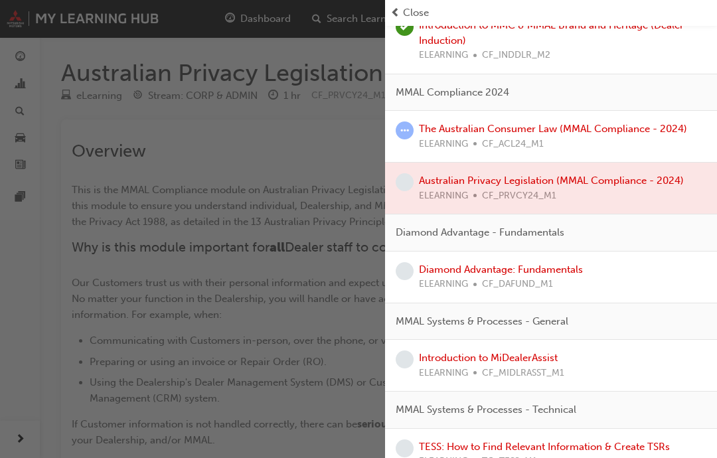
click at [333, 87] on div "button" at bounding box center [192, 229] width 385 height 458
click at [417, 14] on span "Close" at bounding box center [416, 12] width 26 height 15
click at [422, 11] on span "Close" at bounding box center [416, 12] width 26 height 15
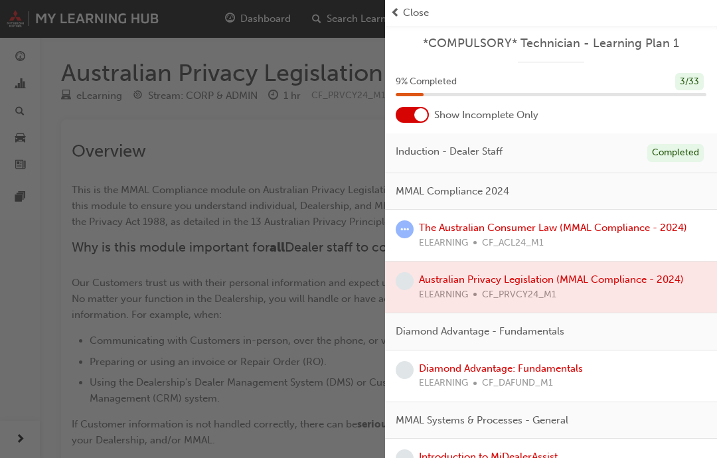
click at [404, 18] on span "Close" at bounding box center [416, 12] width 26 height 15
click at [410, 25] on div "Close" at bounding box center [551, 13] width 332 height 26
click at [418, 7] on span "Close" at bounding box center [416, 12] width 26 height 15
click at [232, 161] on div "button" at bounding box center [192, 229] width 385 height 458
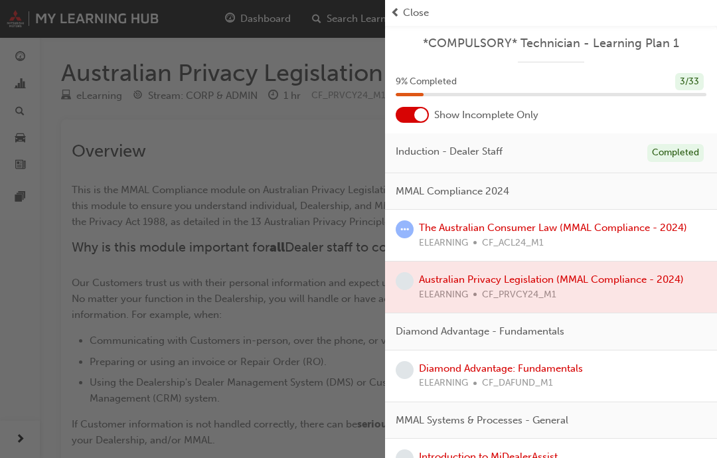
click at [231, 160] on div "button" at bounding box center [192, 229] width 385 height 458
click at [225, 148] on div "button" at bounding box center [192, 229] width 385 height 458
click at [225, 147] on div "button" at bounding box center [192, 229] width 385 height 458
click at [260, 130] on div "button" at bounding box center [192, 229] width 385 height 458
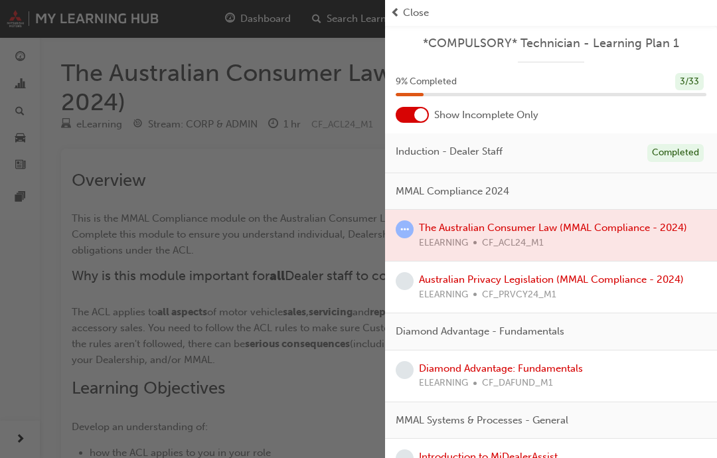
click at [418, 9] on span "Close" at bounding box center [416, 12] width 26 height 15
click at [147, 183] on div "button" at bounding box center [192, 229] width 385 height 458
click at [639, 15] on div "Close" at bounding box center [550, 12] width 321 height 15
click at [8, 15] on div "button" at bounding box center [192, 229] width 385 height 458
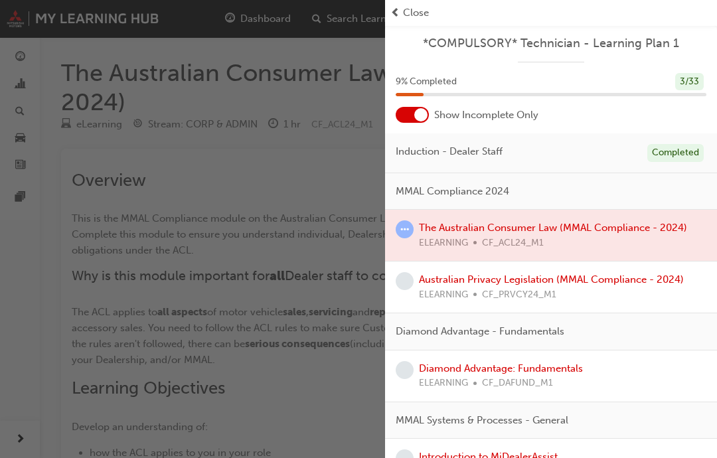
click at [25, 25] on div "button" at bounding box center [192, 229] width 385 height 458
click at [27, 24] on div "button" at bounding box center [192, 229] width 385 height 458
click at [27, 23] on div "button" at bounding box center [192, 229] width 385 height 458
click at [58, 44] on div "button" at bounding box center [192, 229] width 385 height 458
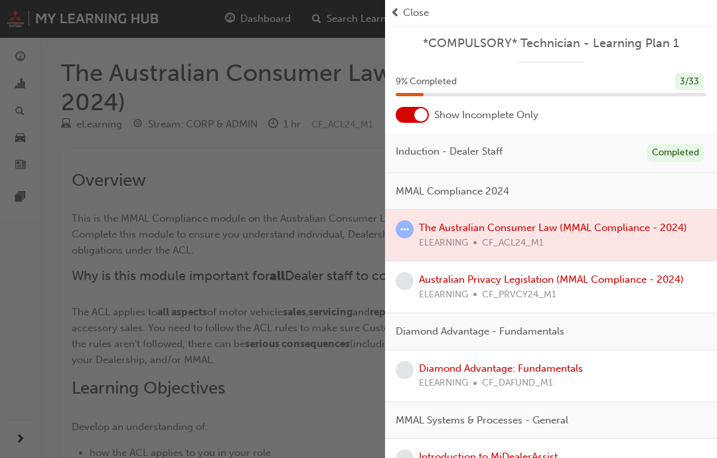
click at [408, 1] on div "Close" at bounding box center [551, 13] width 332 height 26
click at [412, 9] on span "Close" at bounding box center [416, 12] width 26 height 15
click at [411, 9] on span "Close" at bounding box center [416, 12] width 26 height 15
click at [427, 5] on span "Close" at bounding box center [416, 12] width 26 height 15
click at [410, 120] on div at bounding box center [412, 115] width 33 height 16
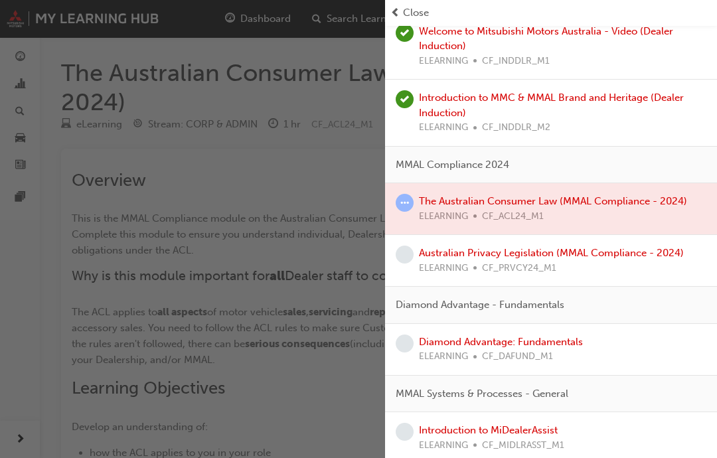
scroll to position [161, 0]
click at [571, 246] on link "Australian Privacy Legislation (MMAL Compliance - 2024)" at bounding box center [551, 252] width 265 height 12
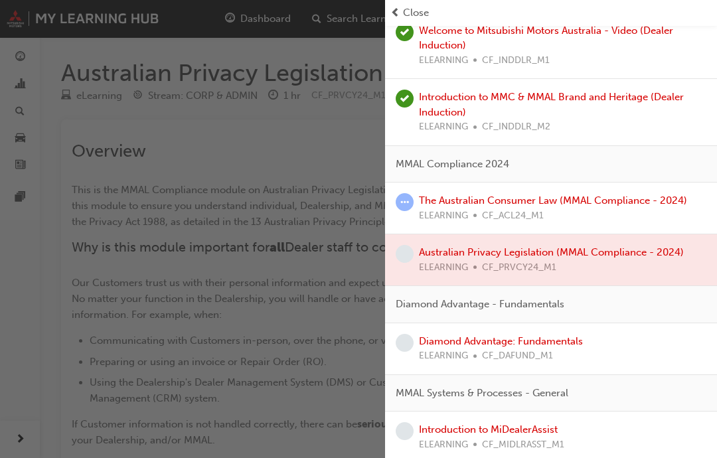
click at [558, 335] on link "Diamond Advantage: Fundamentals" at bounding box center [501, 341] width 164 height 12
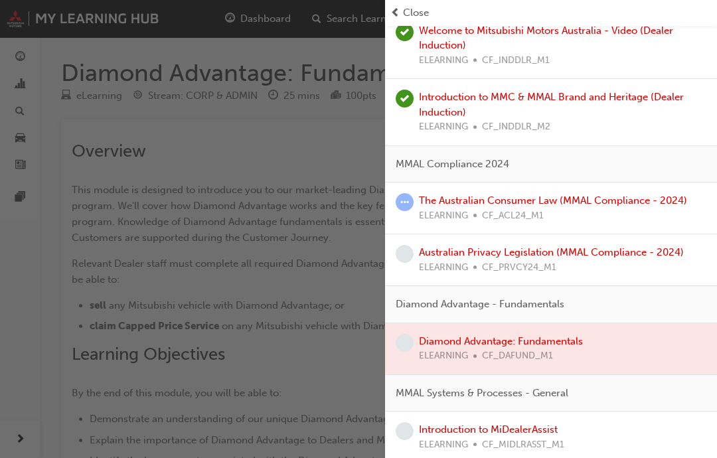
click at [132, 226] on div "button" at bounding box center [192, 229] width 385 height 458
click at [139, 224] on div "button" at bounding box center [192, 229] width 385 height 458
click at [138, 224] on div "button" at bounding box center [192, 229] width 385 height 458
click at [145, 222] on div "button" at bounding box center [192, 229] width 385 height 458
click at [39, 30] on div "button" at bounding box center [192, 229] width 385 height 458
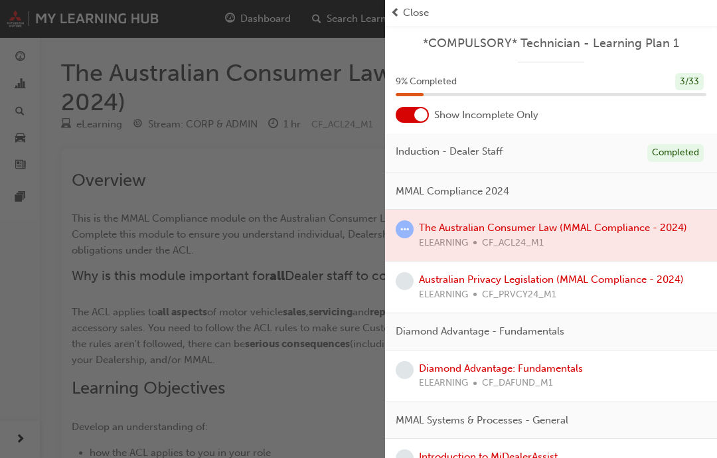
click at [178, 166] on div "button" at bounding box center [192, 229] width 385 height 458
click at [28, 26] on div "button" at bounding box center [192, 229] width 385 height 458
click at [27, 25] on div "button" at bounding box center [192, 229] width 385 height 458
click at [25, 20] on div "button" at bounding box center [192, 229] width 385 height 458
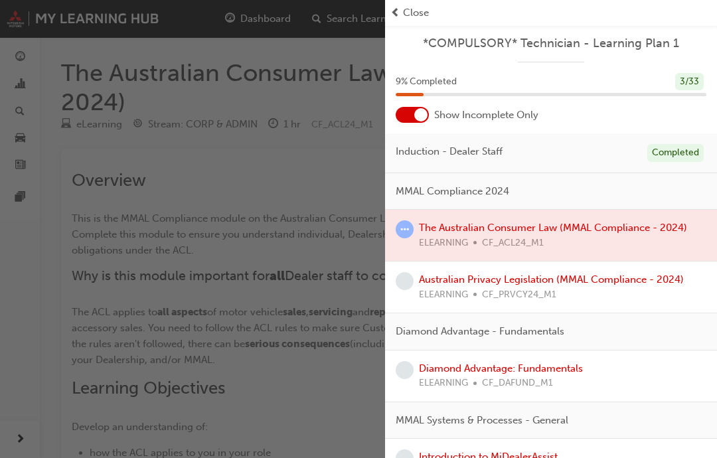
click at [27, 50] on div "button" at bounding box center [192, 229] width 385 height 458
click at [26, 50] on div "button" at bounding box center [192, 229] width 385 height 458
click at [30, 110] on div "button" at bounding box center [192, 229] width 385 height 458
click at [55, 230] on div "button" at bounding box center [192, 229] width 385 height 458
click at [166, 260] on div "button" at bounding box center [192, 229] width 385 height 458
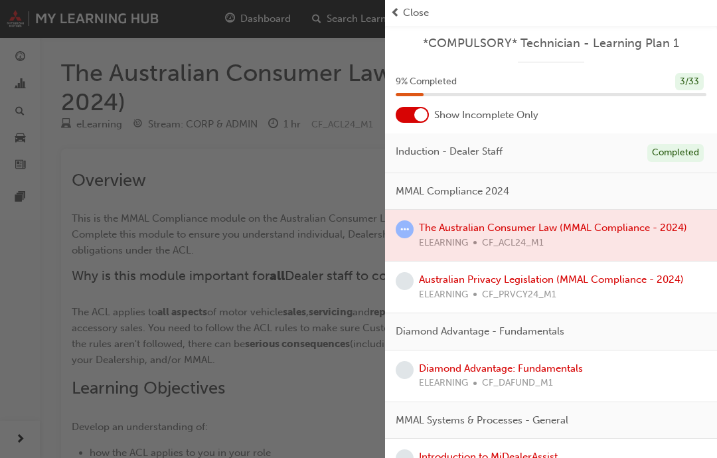
click at [432, 6] on div "Close" at bounding box center [550, 12] width 321 height 15
click at [429, 16] on span "Close" at bounding box center [416, 12] width 26 height 15
click at [709, 18] on div "Close" at bounding box center [550, 12] width 321 height 15
click at [696, 78] on div "3 / 33" at bounding box center [689, 82] width 29 height 18
click at [417, 116] on div at bounding box center [420, 114] width 13 height 13
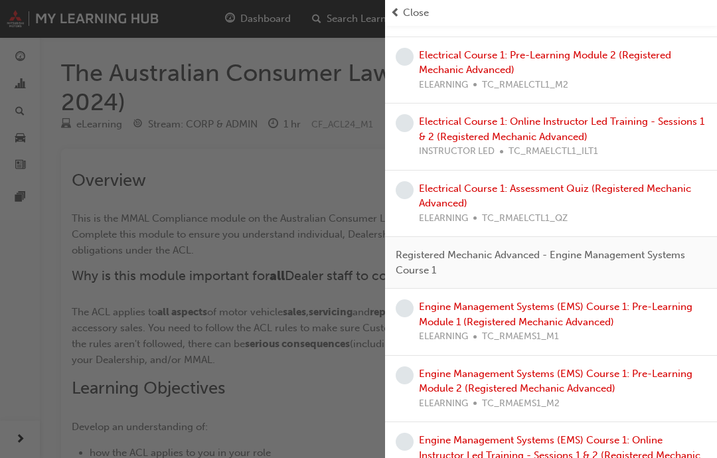
scroll to position [1638, 0]
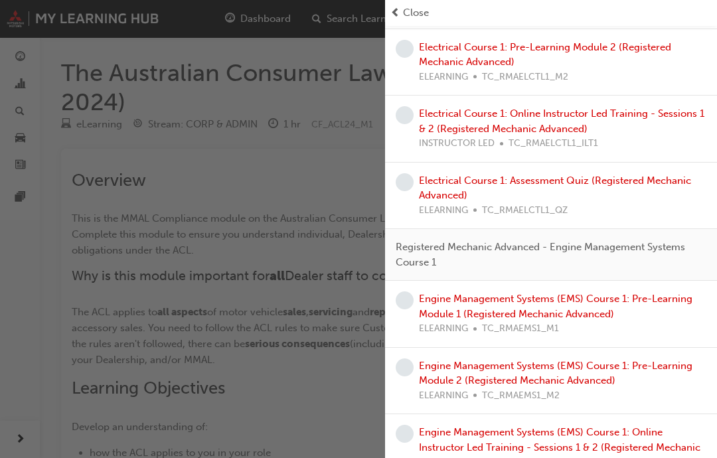
click at [341, 270] on div "button" at bounding box center [192, 229] width 385 height 458
click at [188, 177] on div "button" at bounding box center [192, 229] width 385 height 458
click at [287, 151] on div "button" at bounding box center [192, 229] width 385 height 458
